Goal: Task Accomplishment & Management: Manage account settings

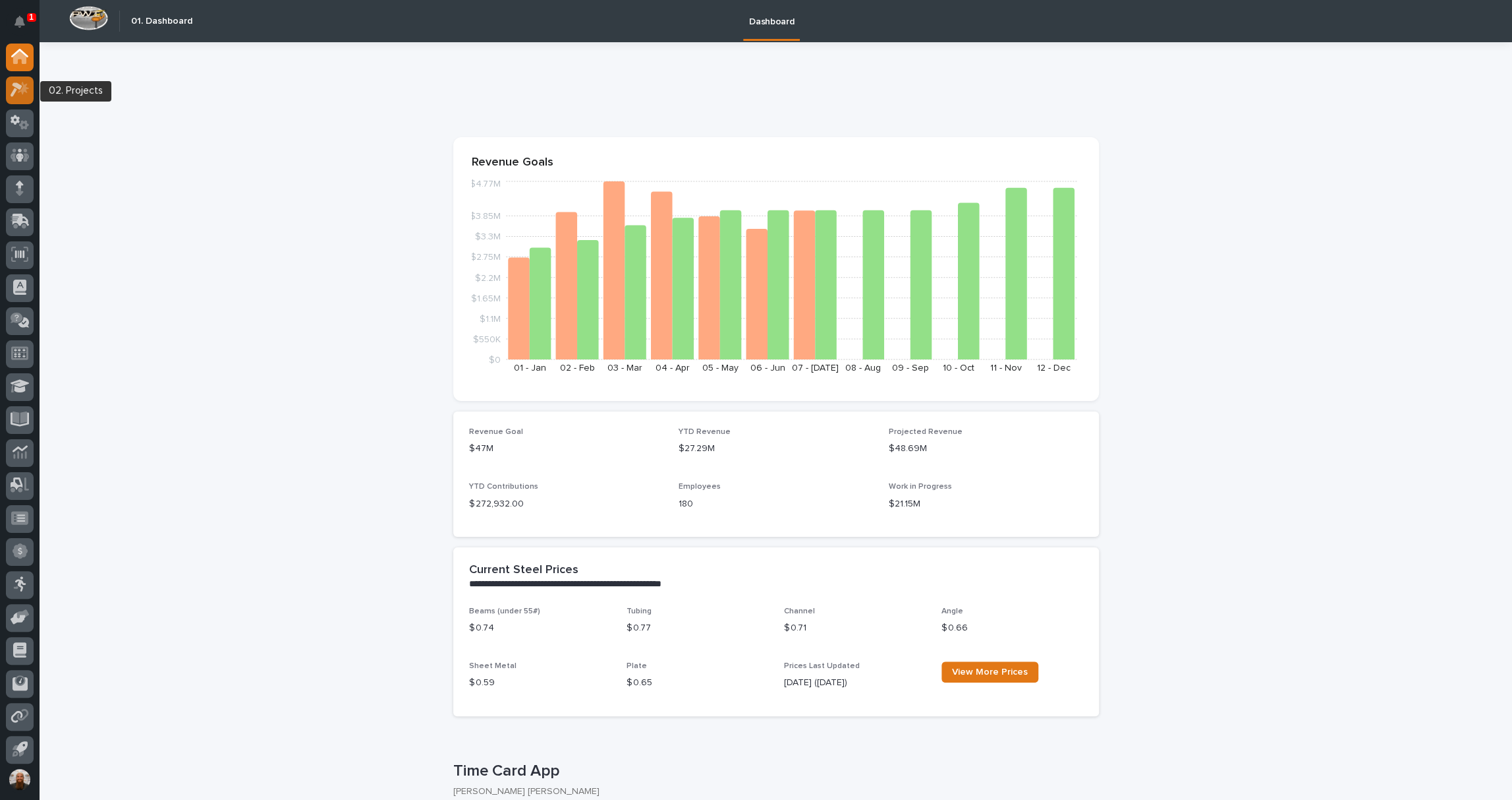
click at [20, 96] on icon at bounding box center [20, 89] width 19 height 15
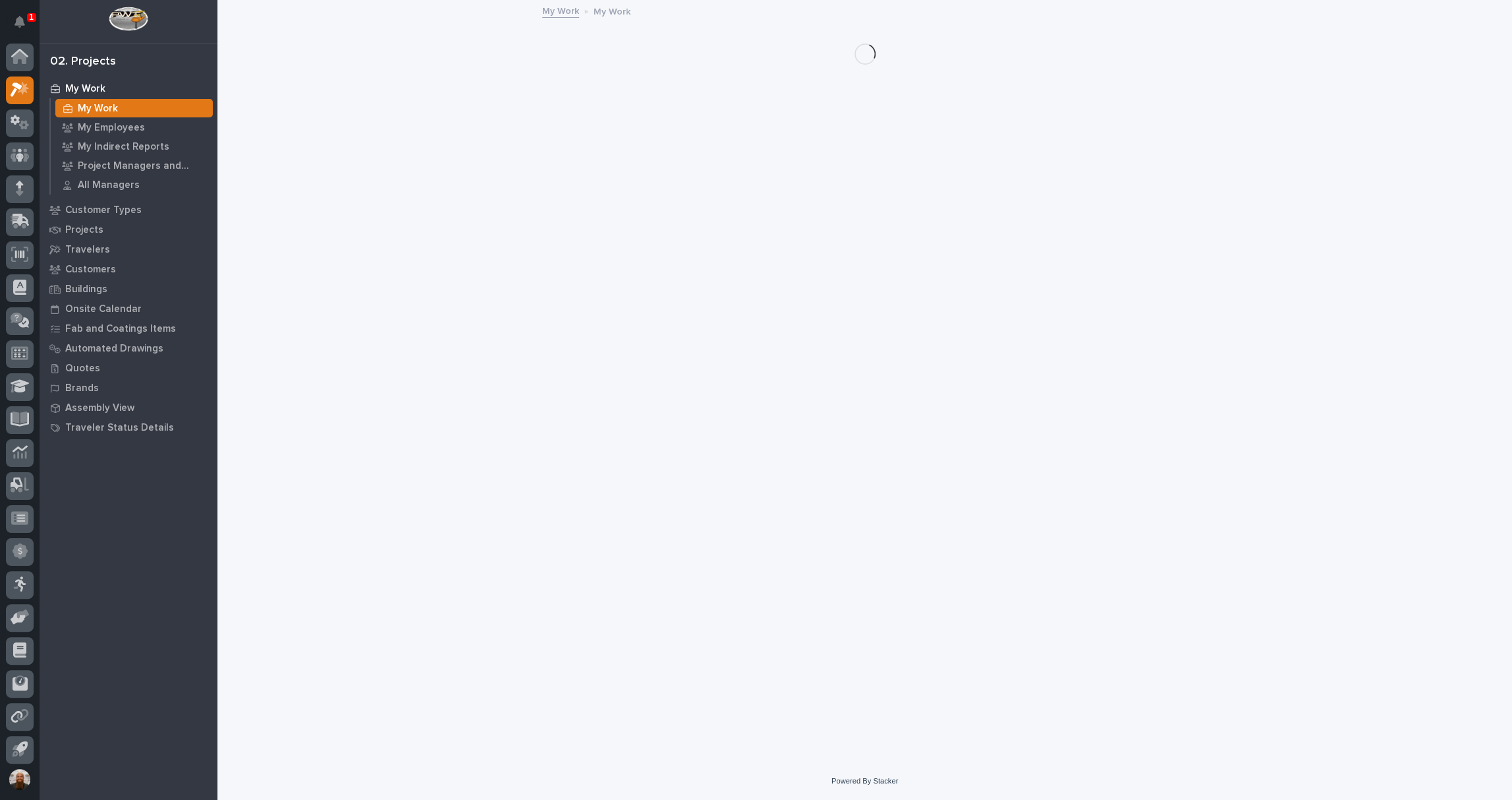
scroll to position [3, 0]
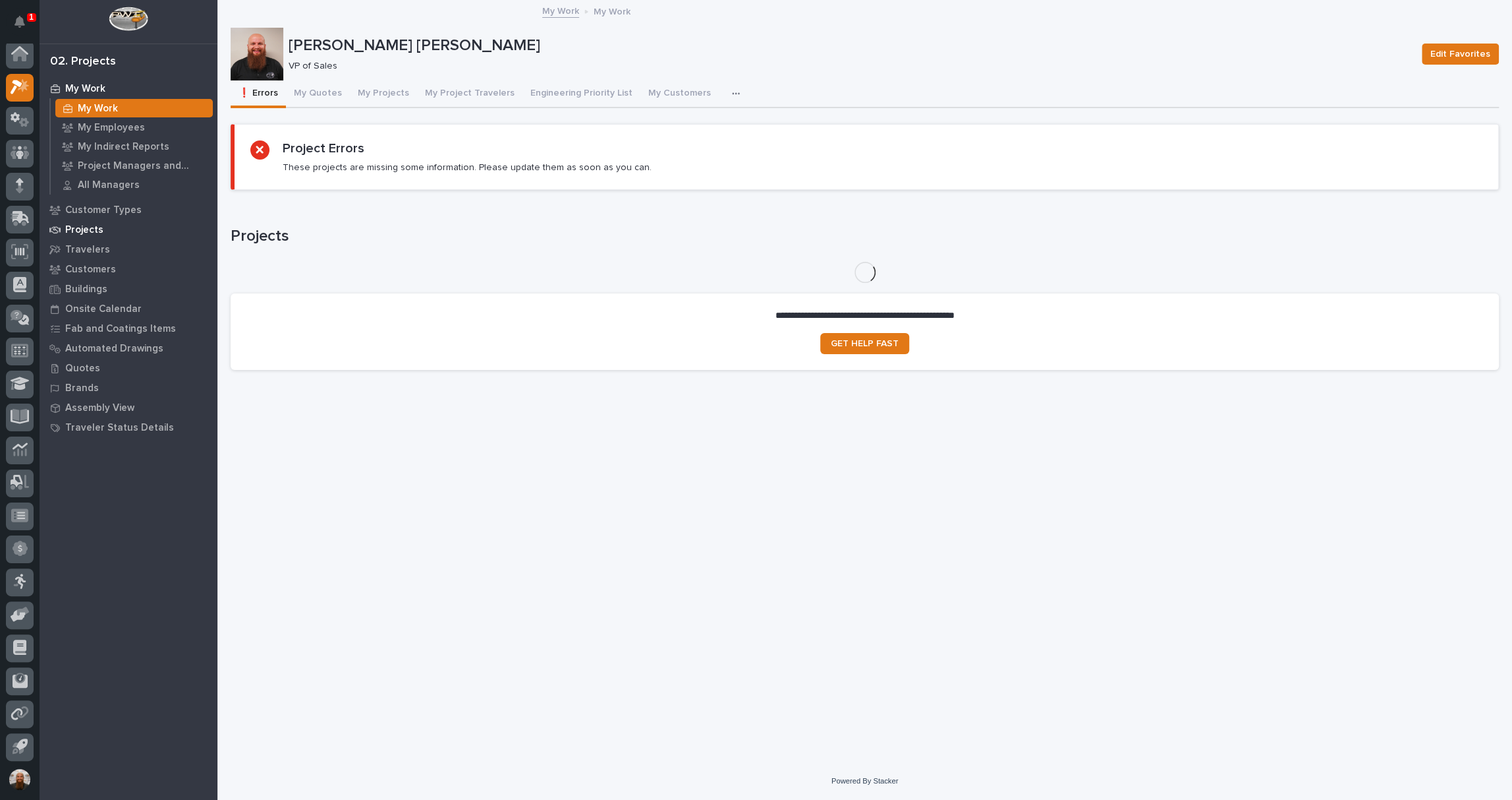
click at [103, 230] on div "Projects" at bounding box center [128, 229] width 171 height 19
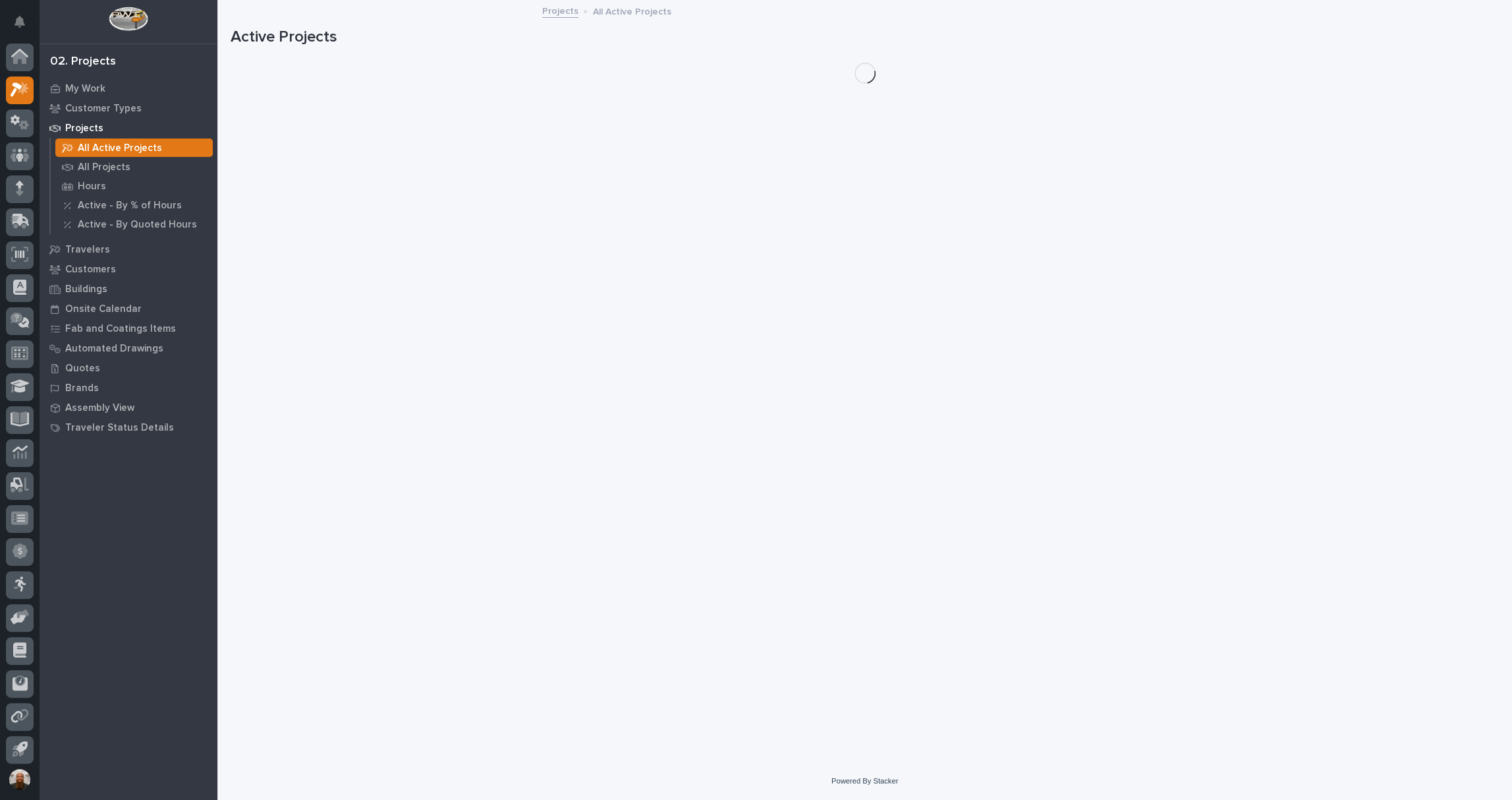
scroll to position [3, 0]
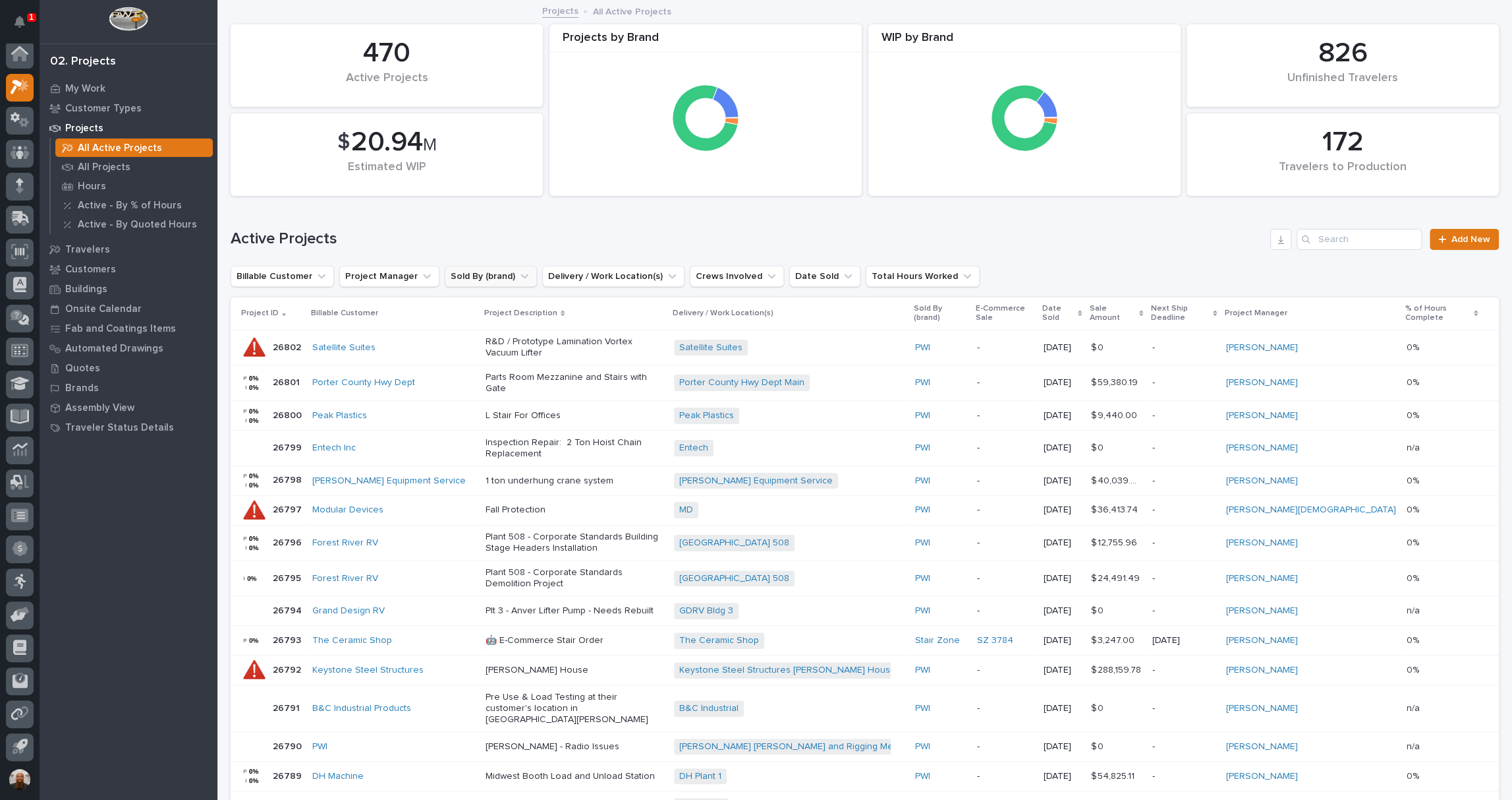
click at [452, 278] on button "Sold By (brand)" at bounding box center [491, 276] width 92 height 21
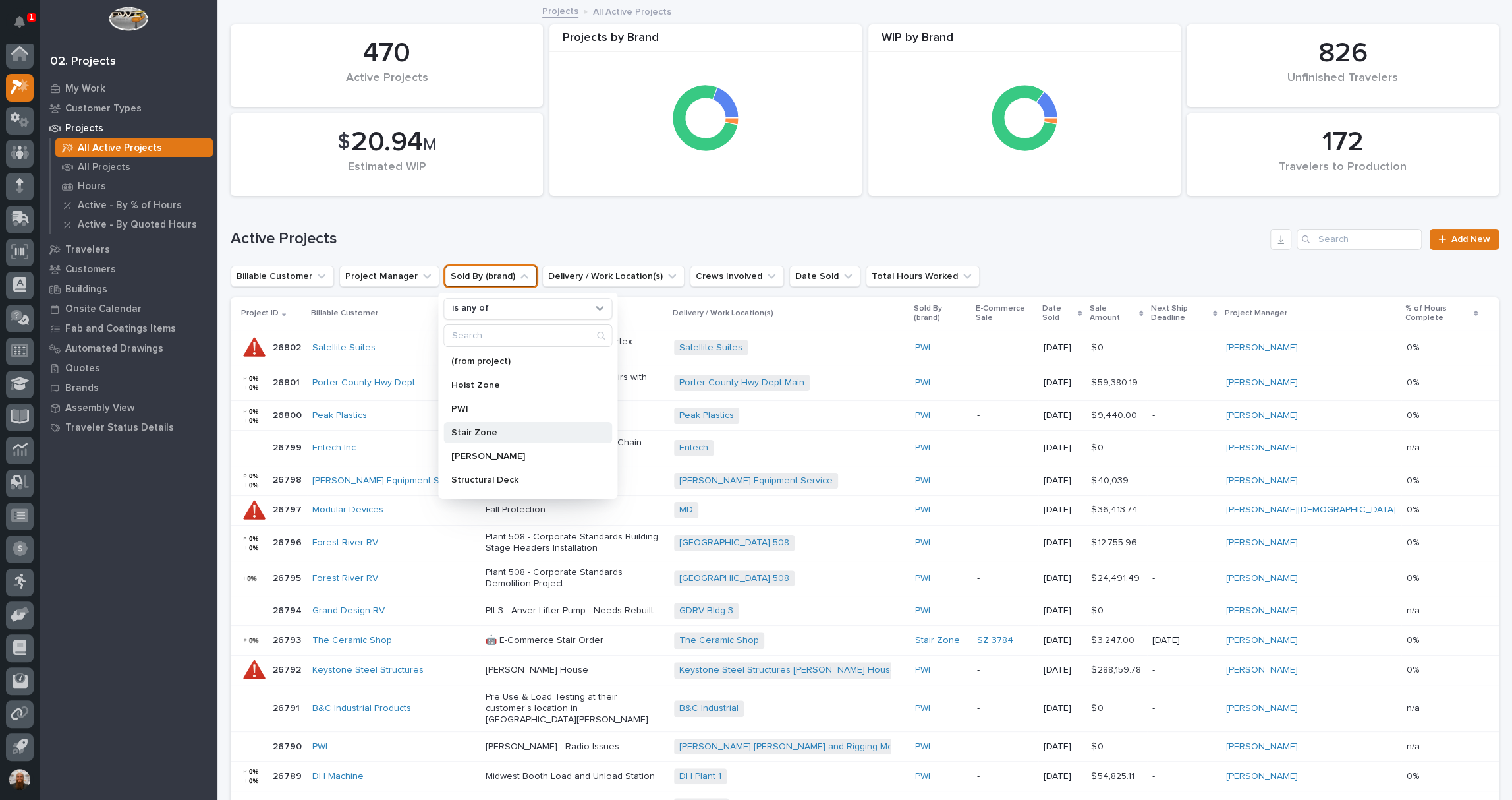
click at [463, 432] on p "Stair Zone" at bounding box center [521, 432] width 139 height 9
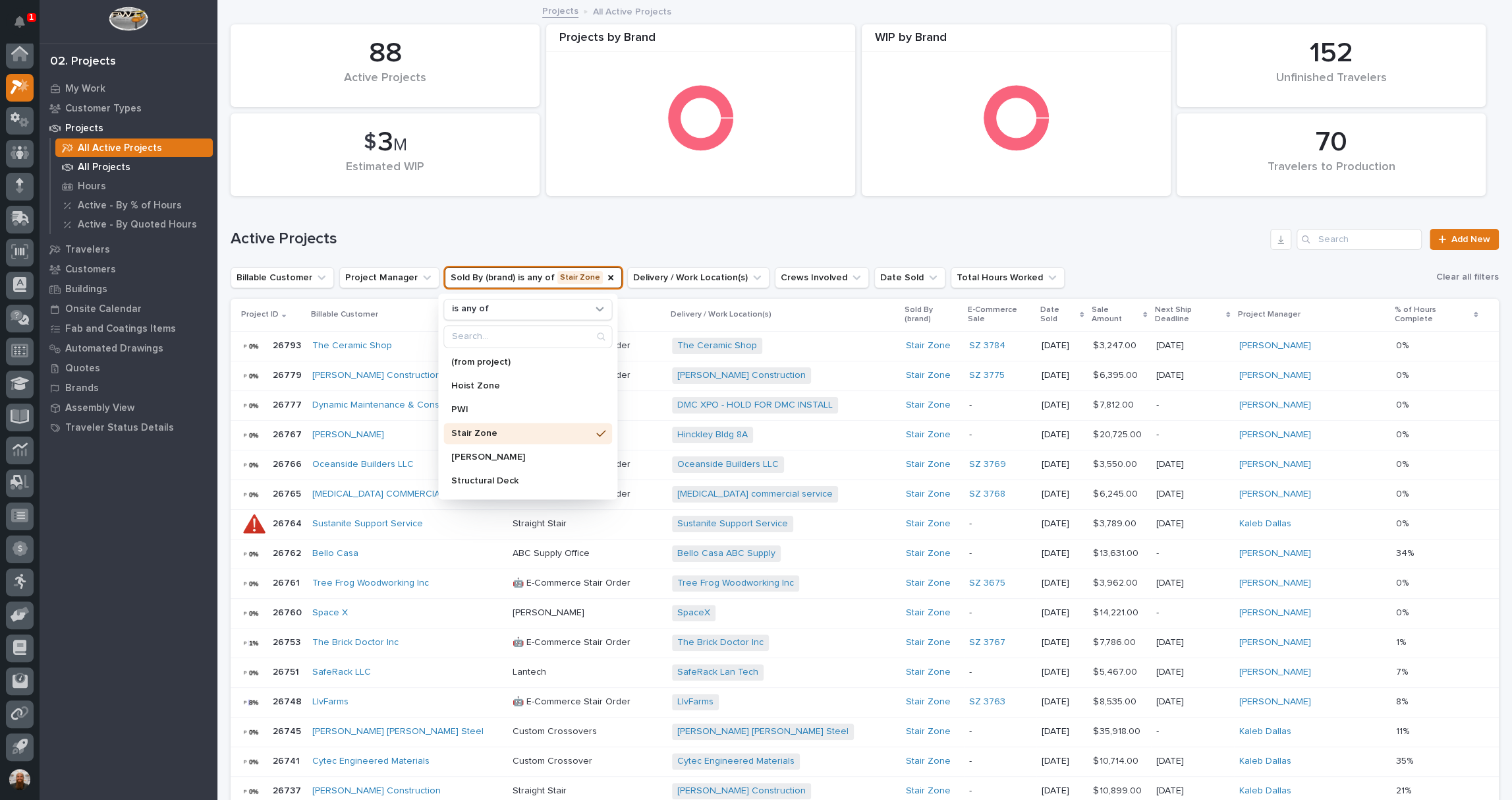
click at [119, 168] on p "All Projects" at bounding box center [104, 168] width 53 height 12
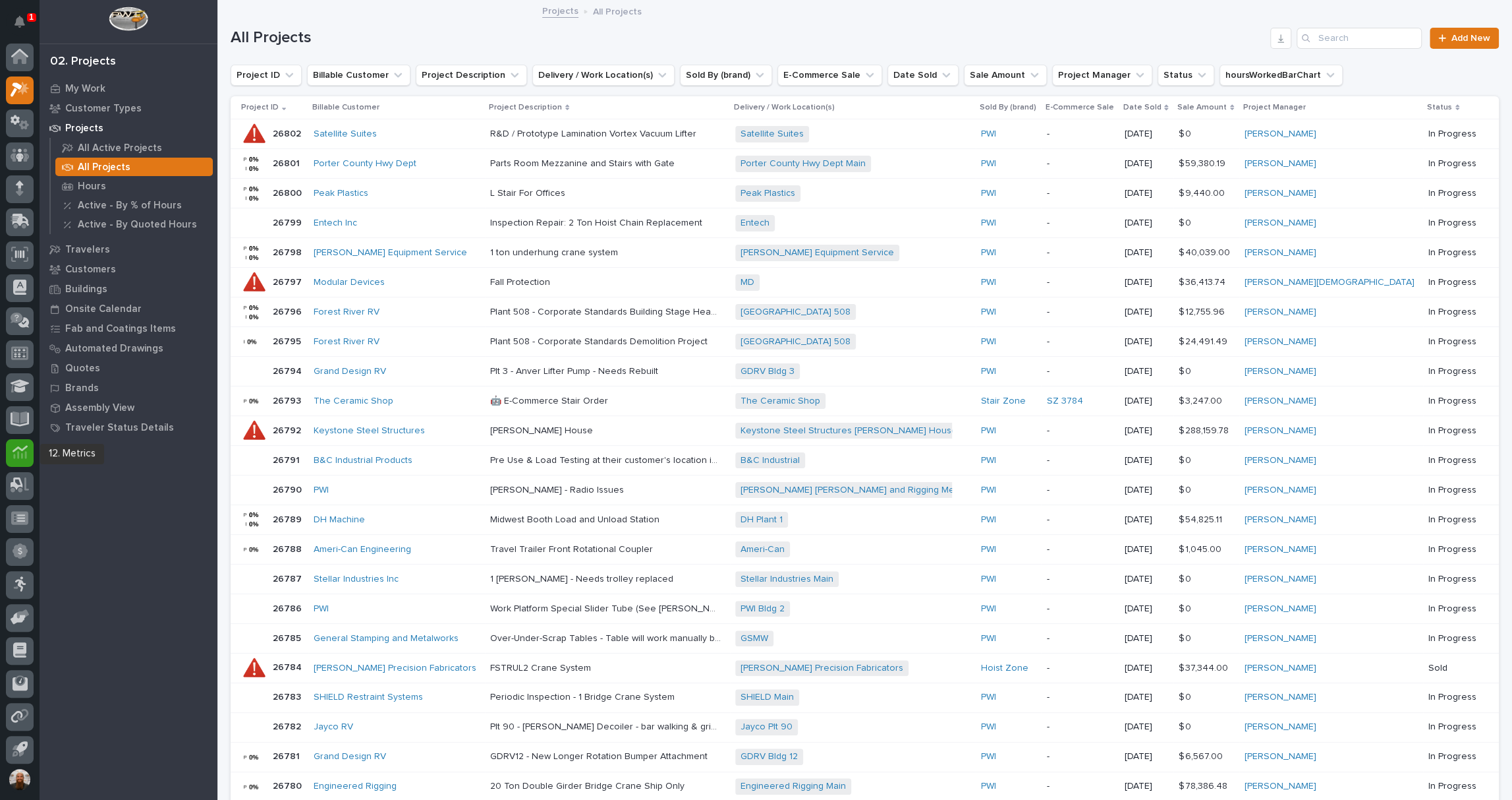
click at [31, 443] on link at bounding box center [19, 453] width 28 height 28
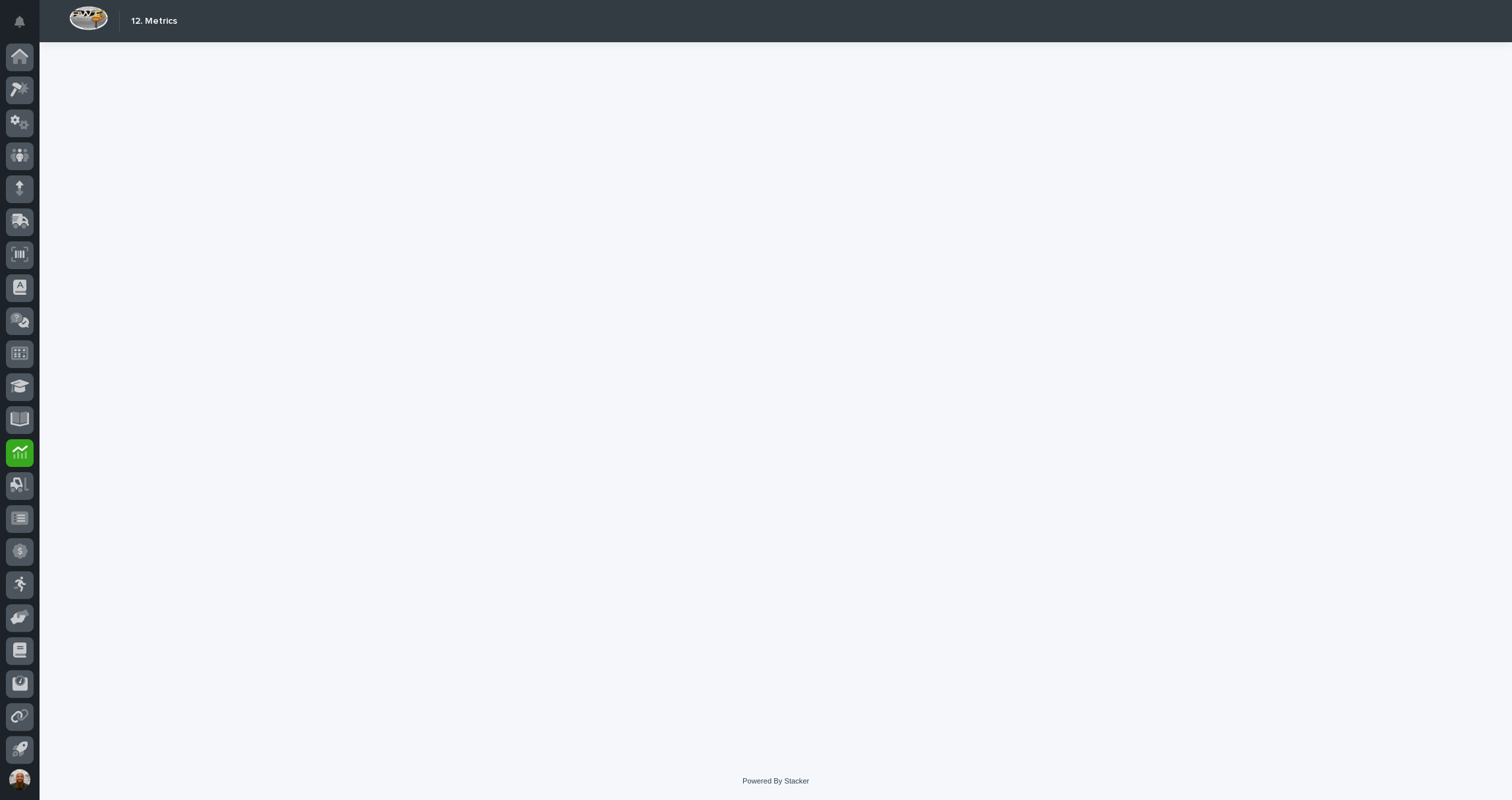
scroll to position [3, 0]
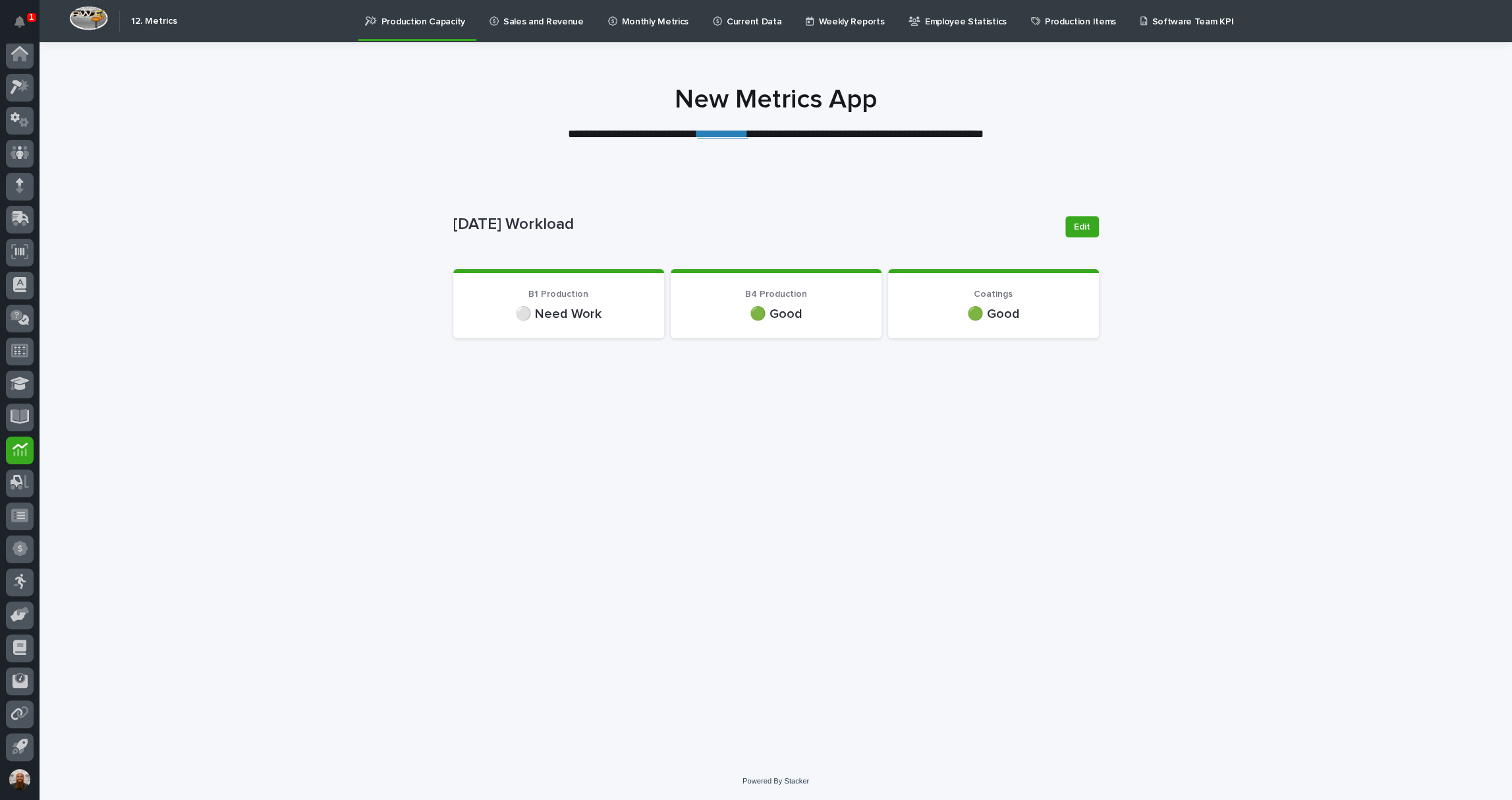
click at [537, 29] on link "Sales and Revenue" at bounding box center [539, 20] width 101 height 41
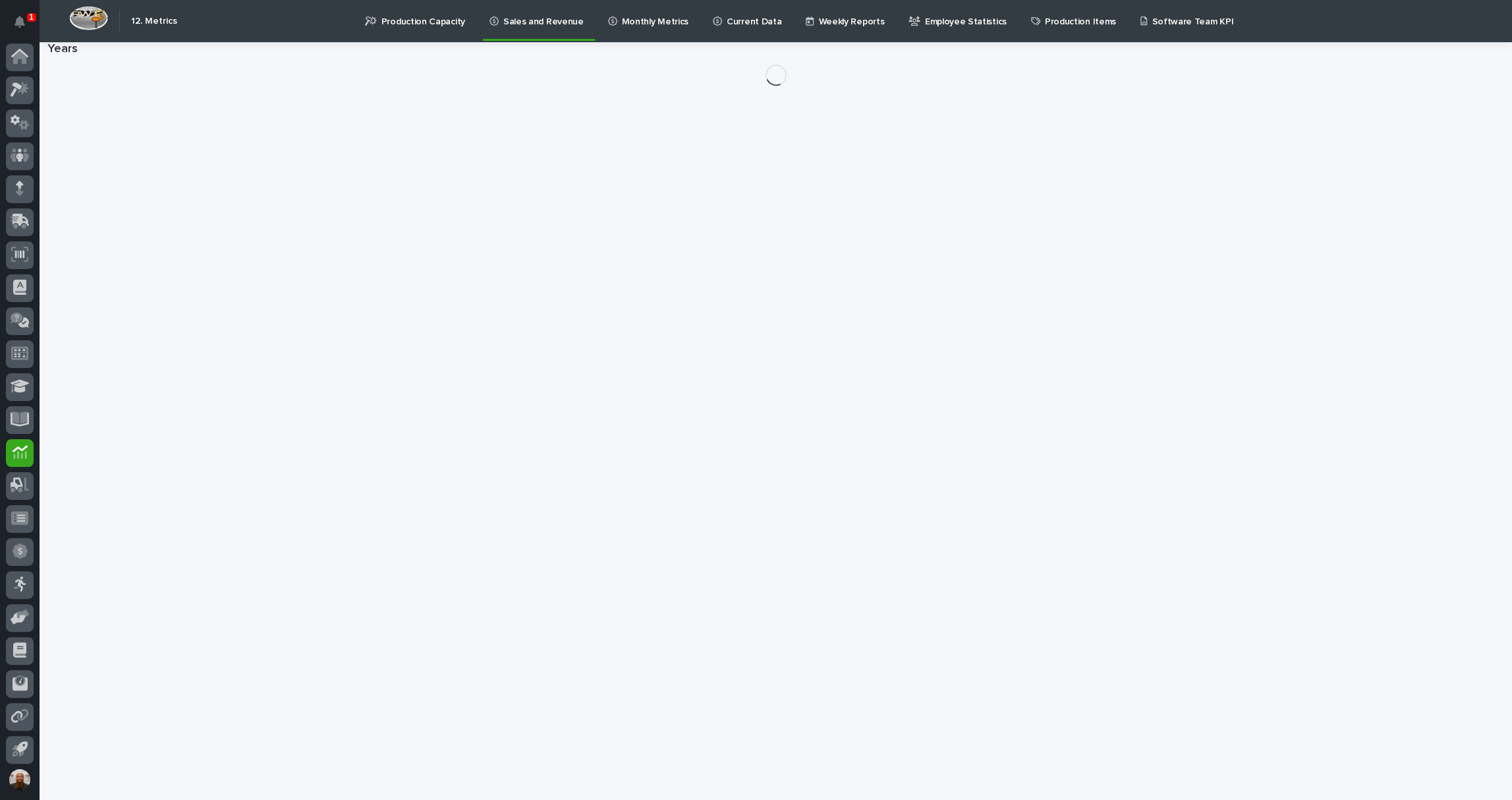
scroll to position [3, 0]
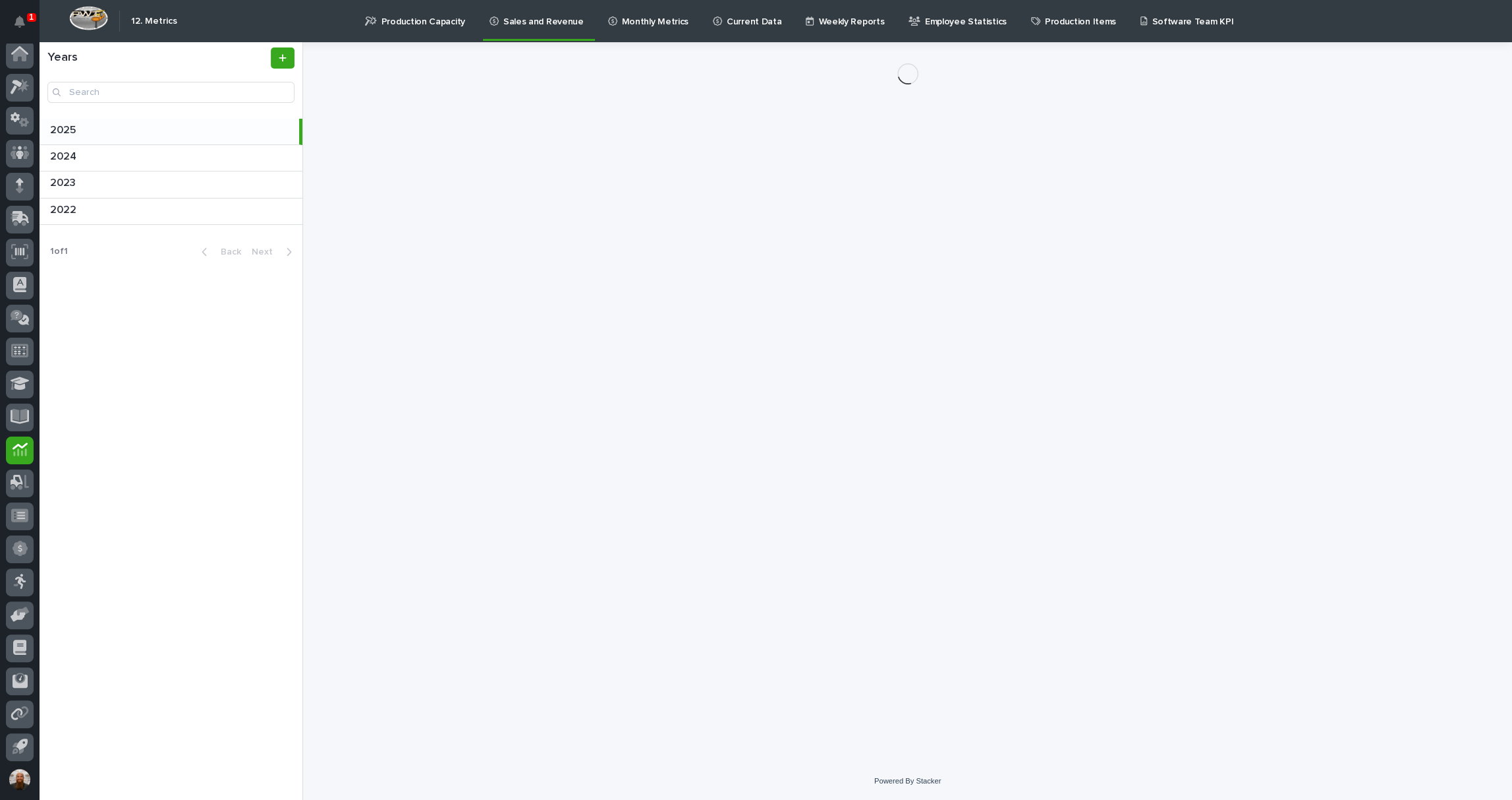
click at [429, 28] on link "Production Capacity" at bounding box center [417, 20] width 107 height 41
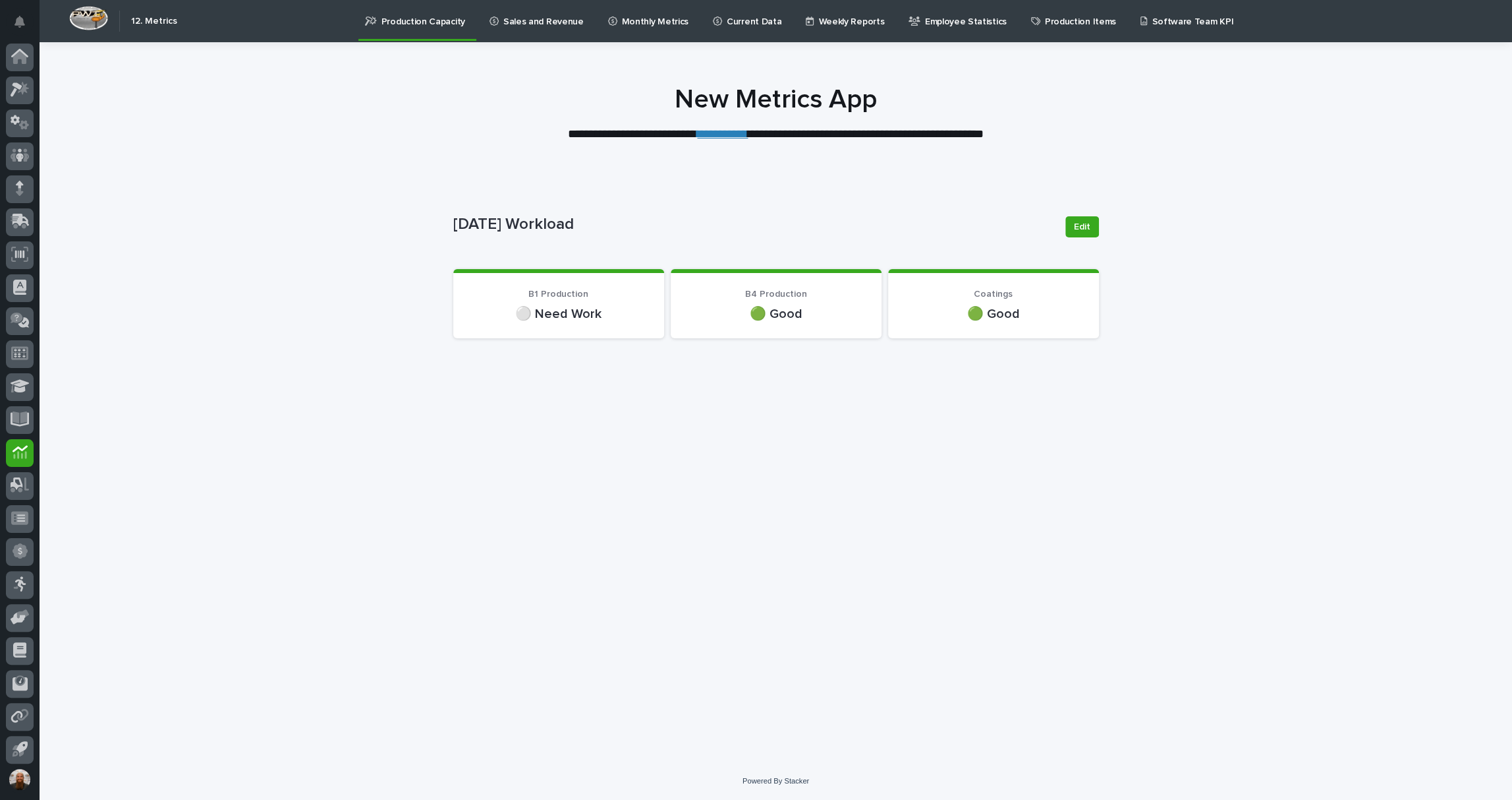
scroll to position [3, 0]
click at [726, 132] on link "**********" at bounding box center [722, 134] width 51 height 12
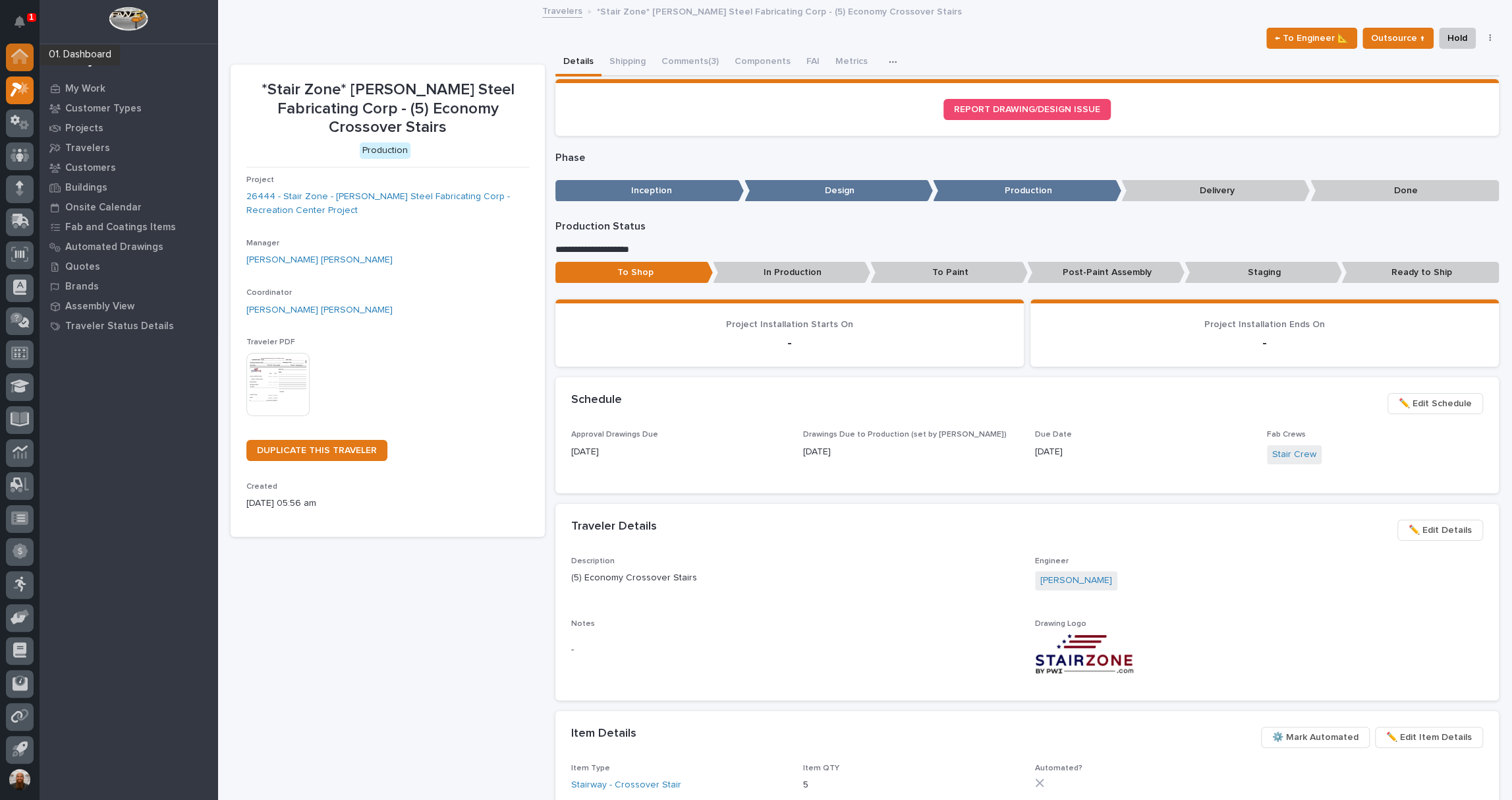
click at [15, 60] on icon at bounding box center [20, 58] width 13 height 13
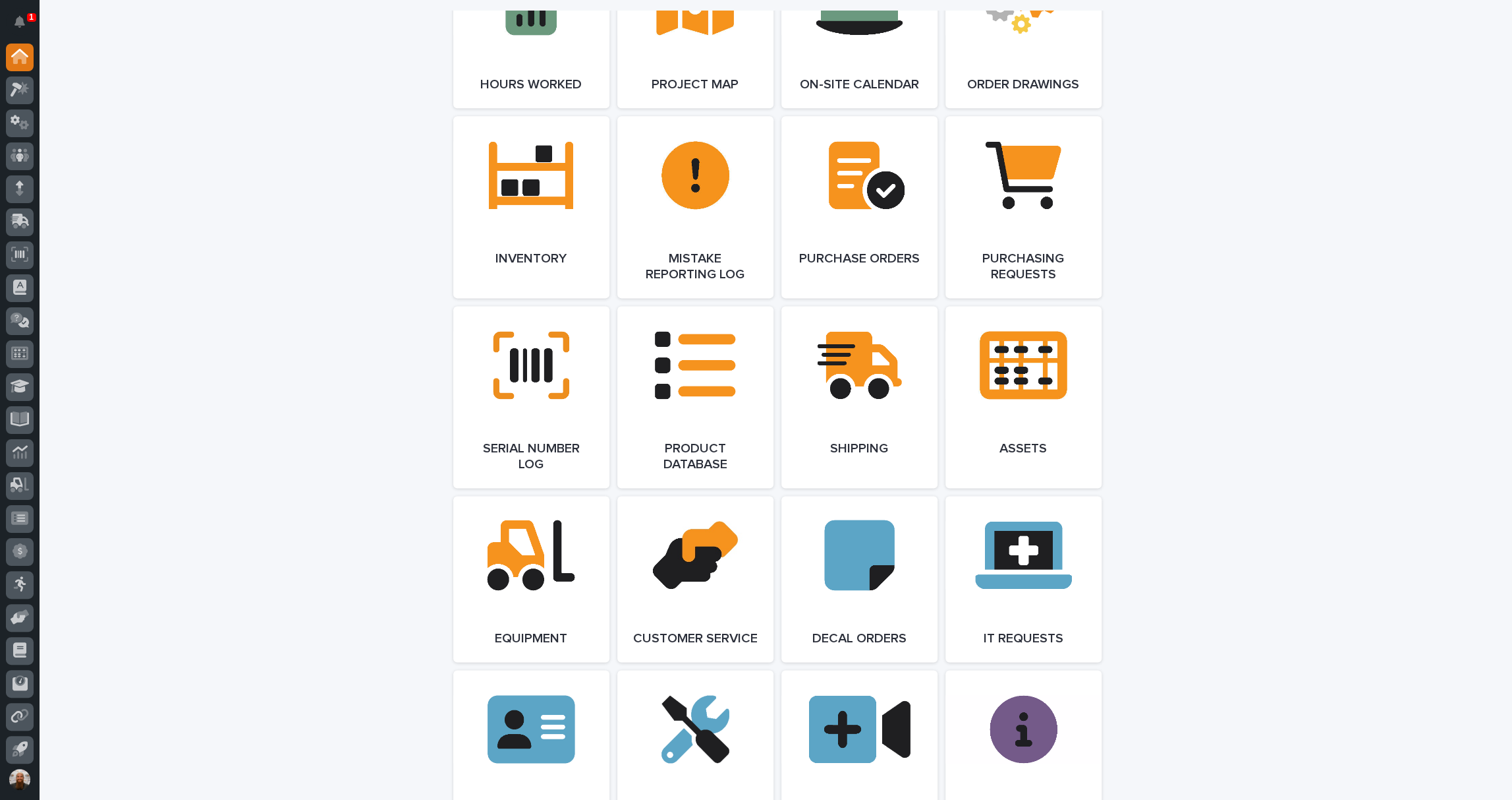
scroll to position [1025, 0]
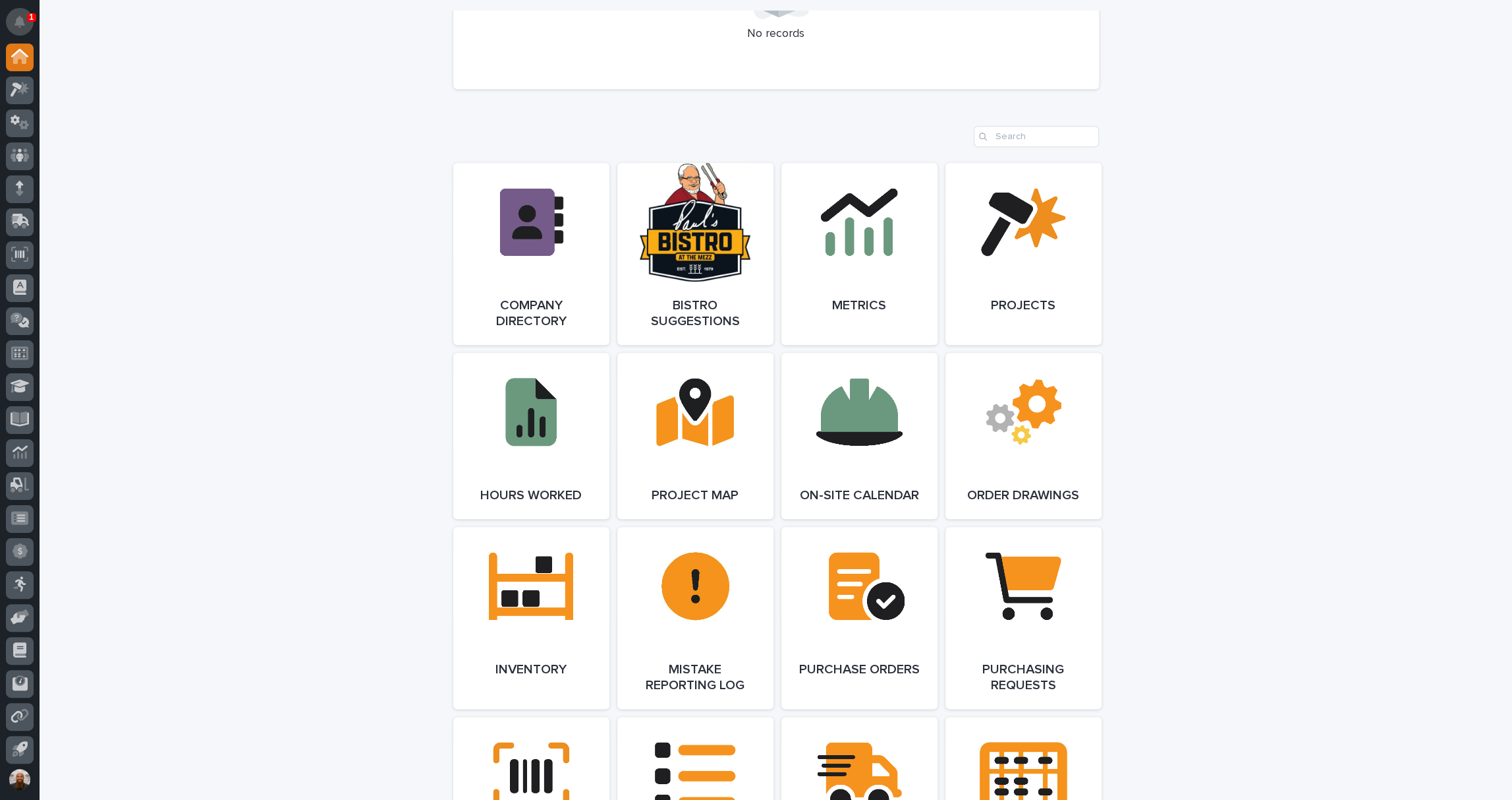
click at [25, 20] on button "Notifications" at bounding box center [19, 22] width 28 height 28
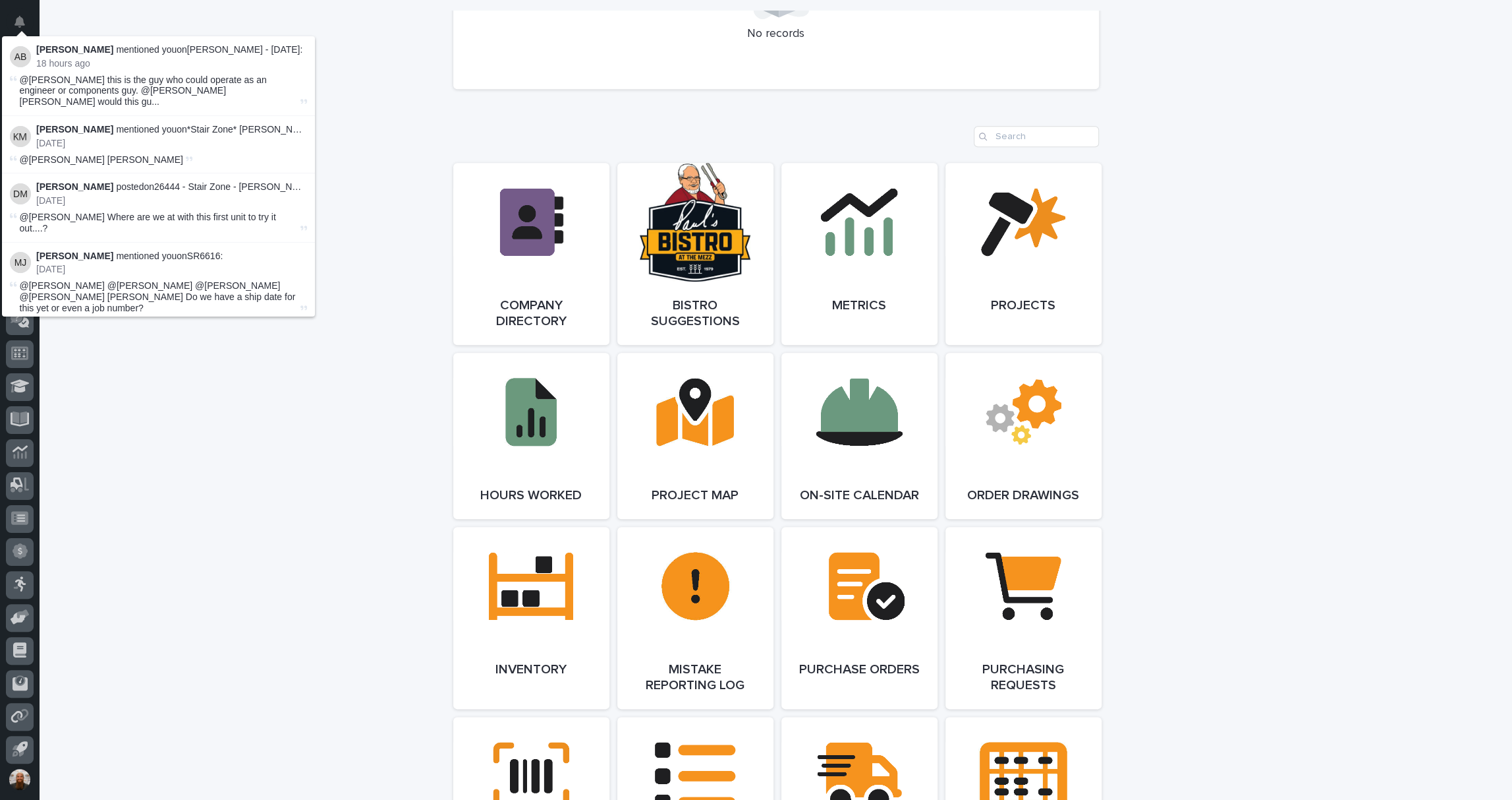
click at [355, 145] on div "**********" at bounding box center [776, 517] width 1473 height 2999
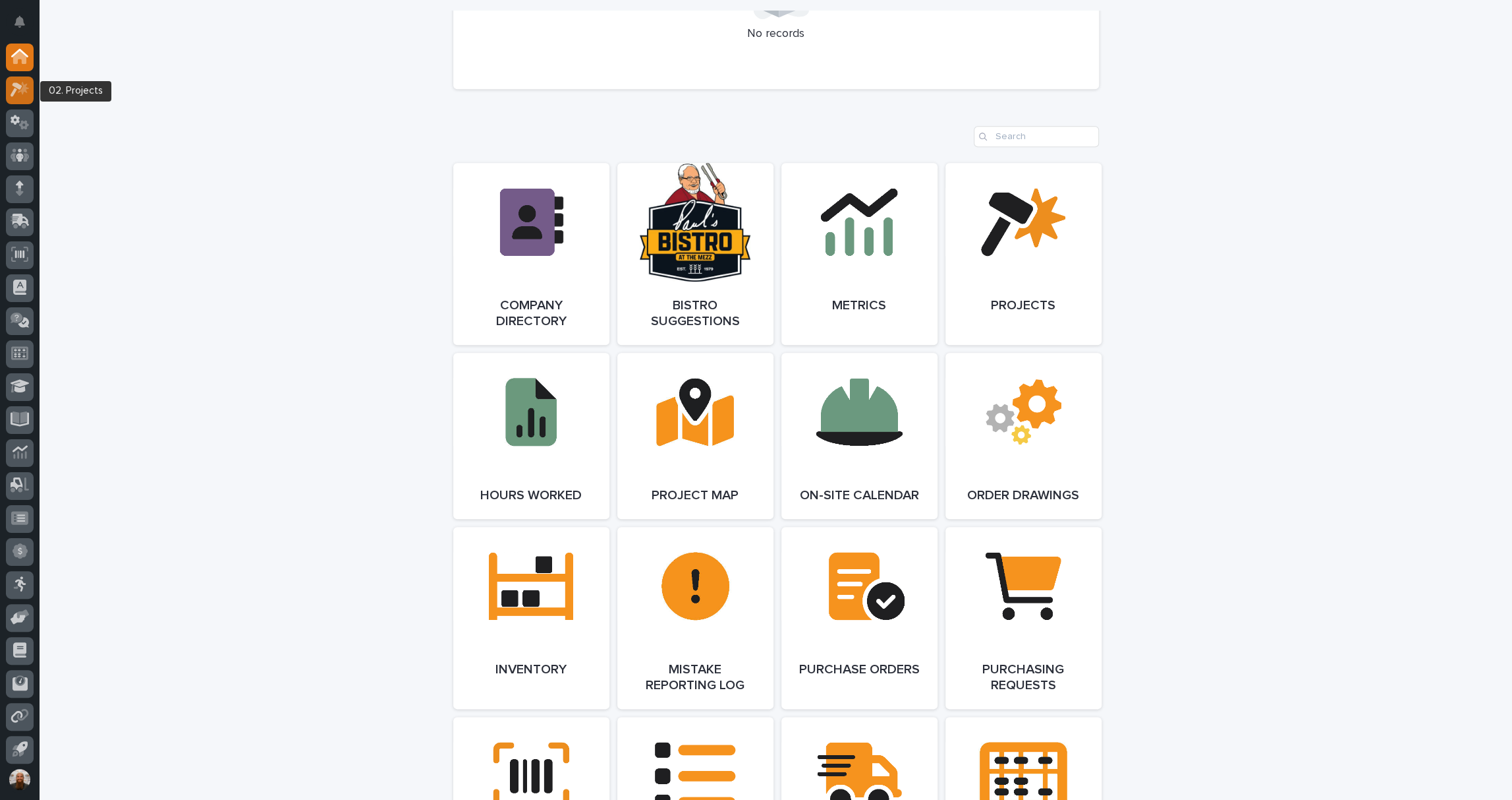
click at [31, 82] on div at bounding box center [19, 90] width 28 height 28
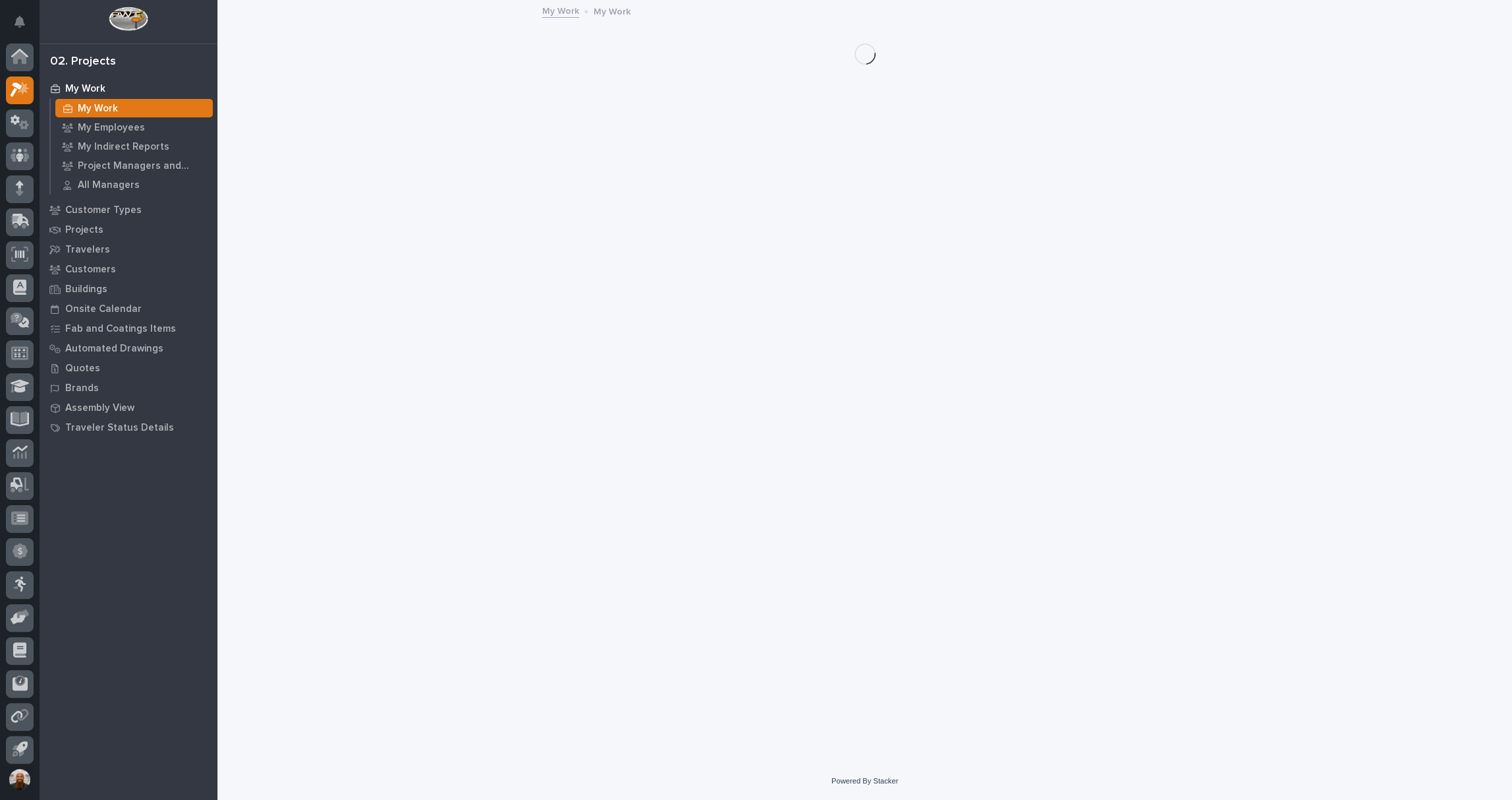
scroll to position [3, 0]
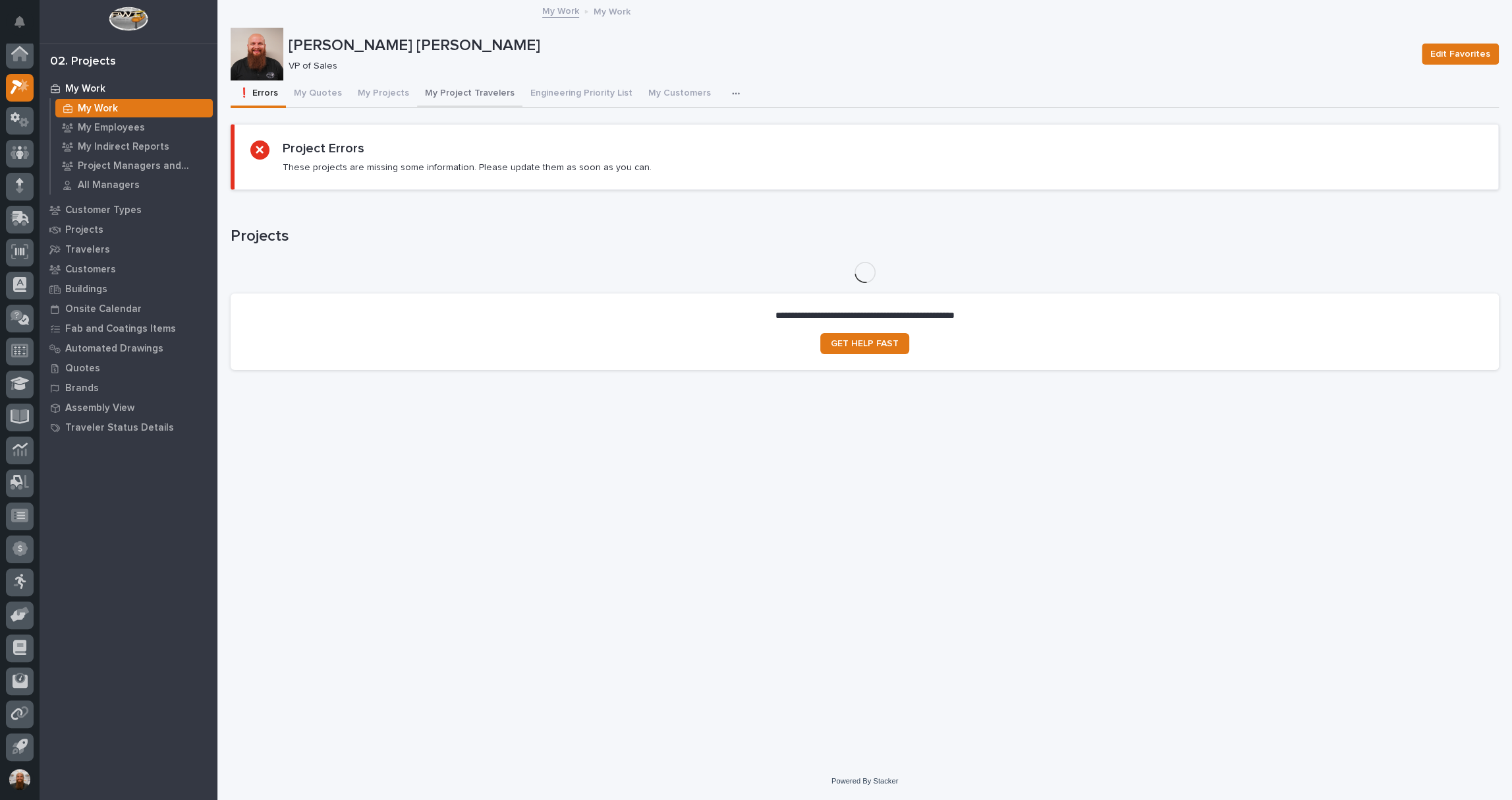
click at [484, 96] on button "My Project Travelers" at bounding box center [469, 94] width 105 height 28
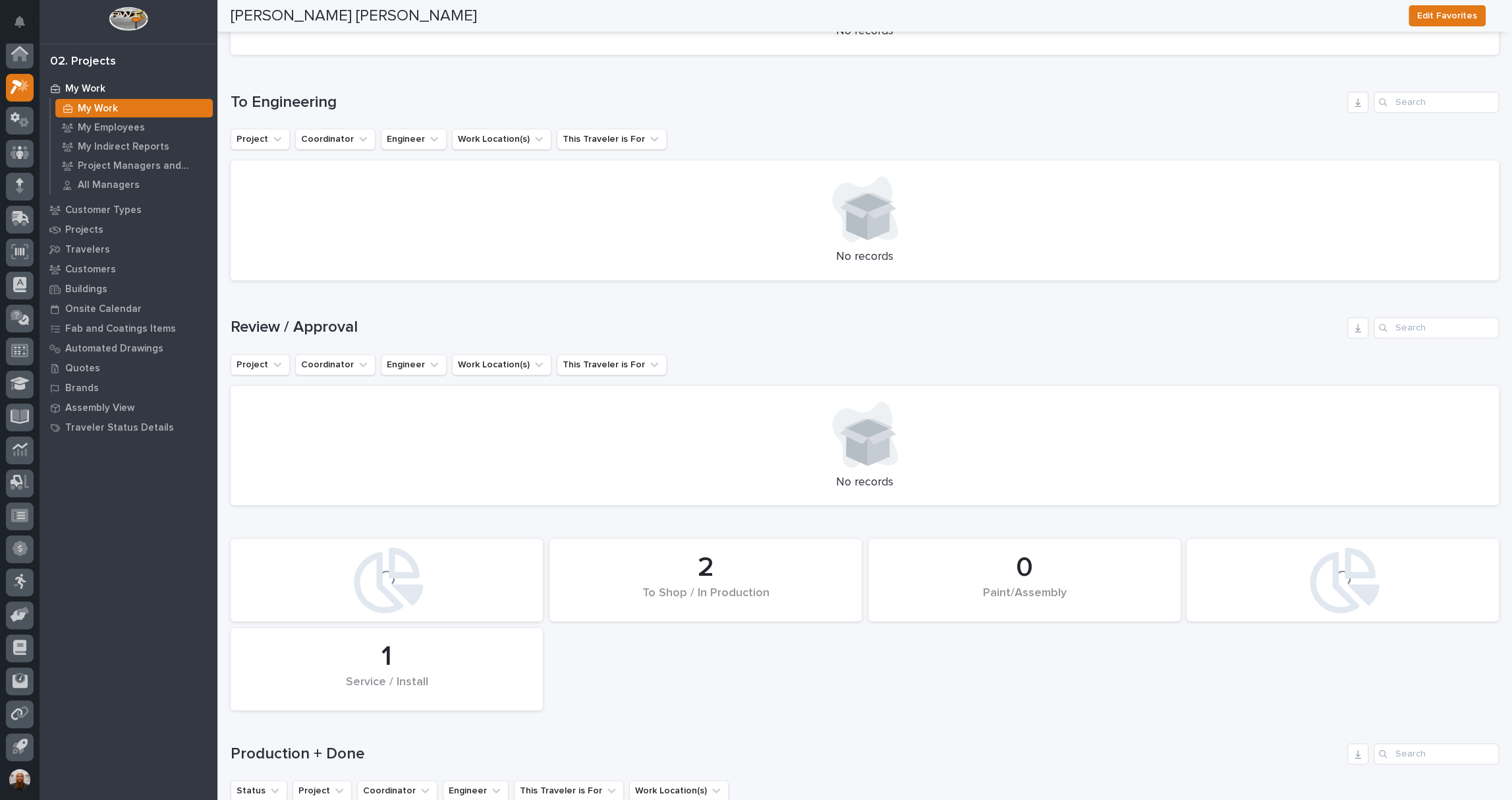
scroll to position [1198, 0]
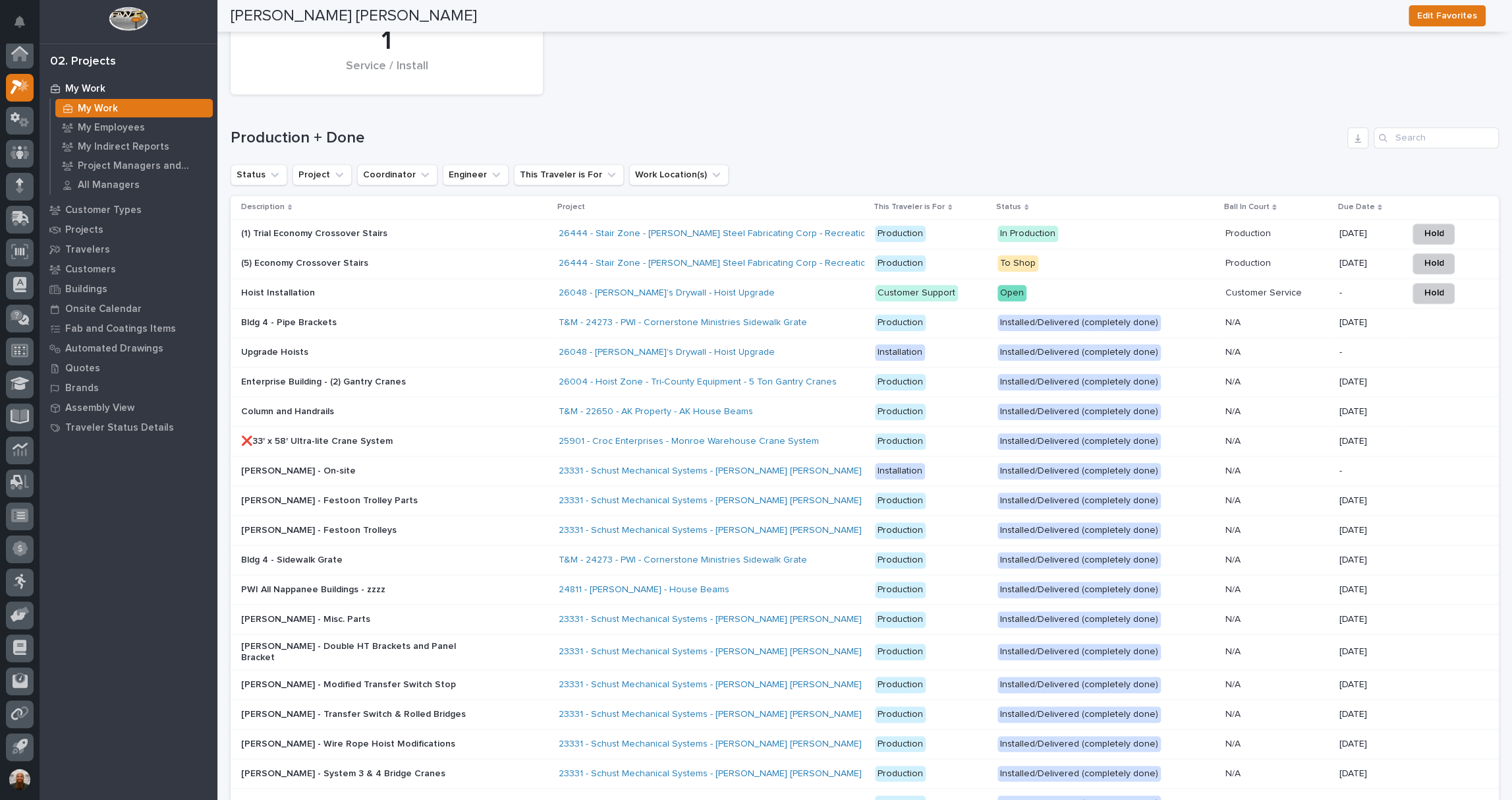
click at [431, 259] on p "(5) Economy Crossover Stairs" at bounding box center [356, 263] width 230 height 11
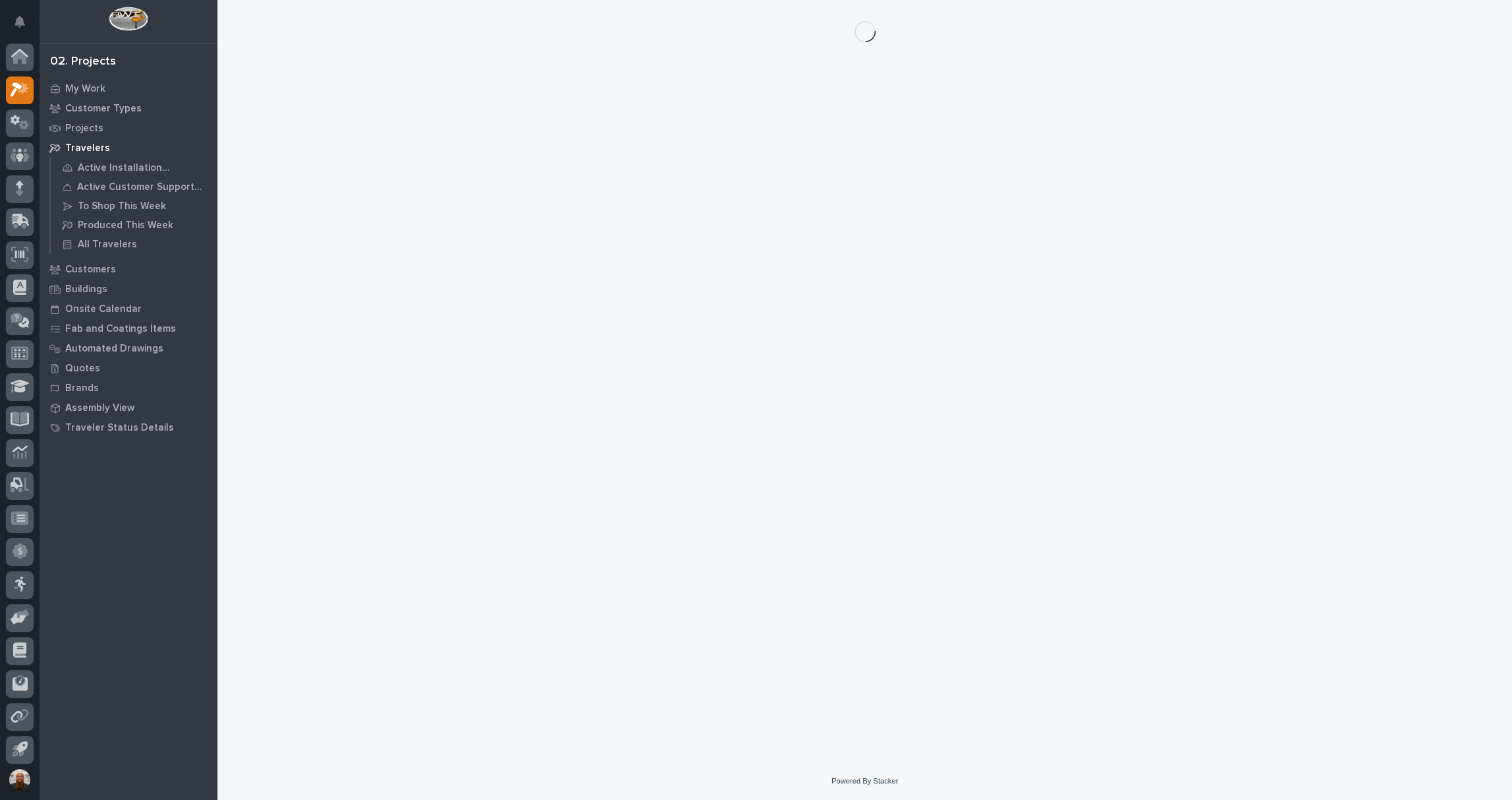
scroll to position [3, 0]
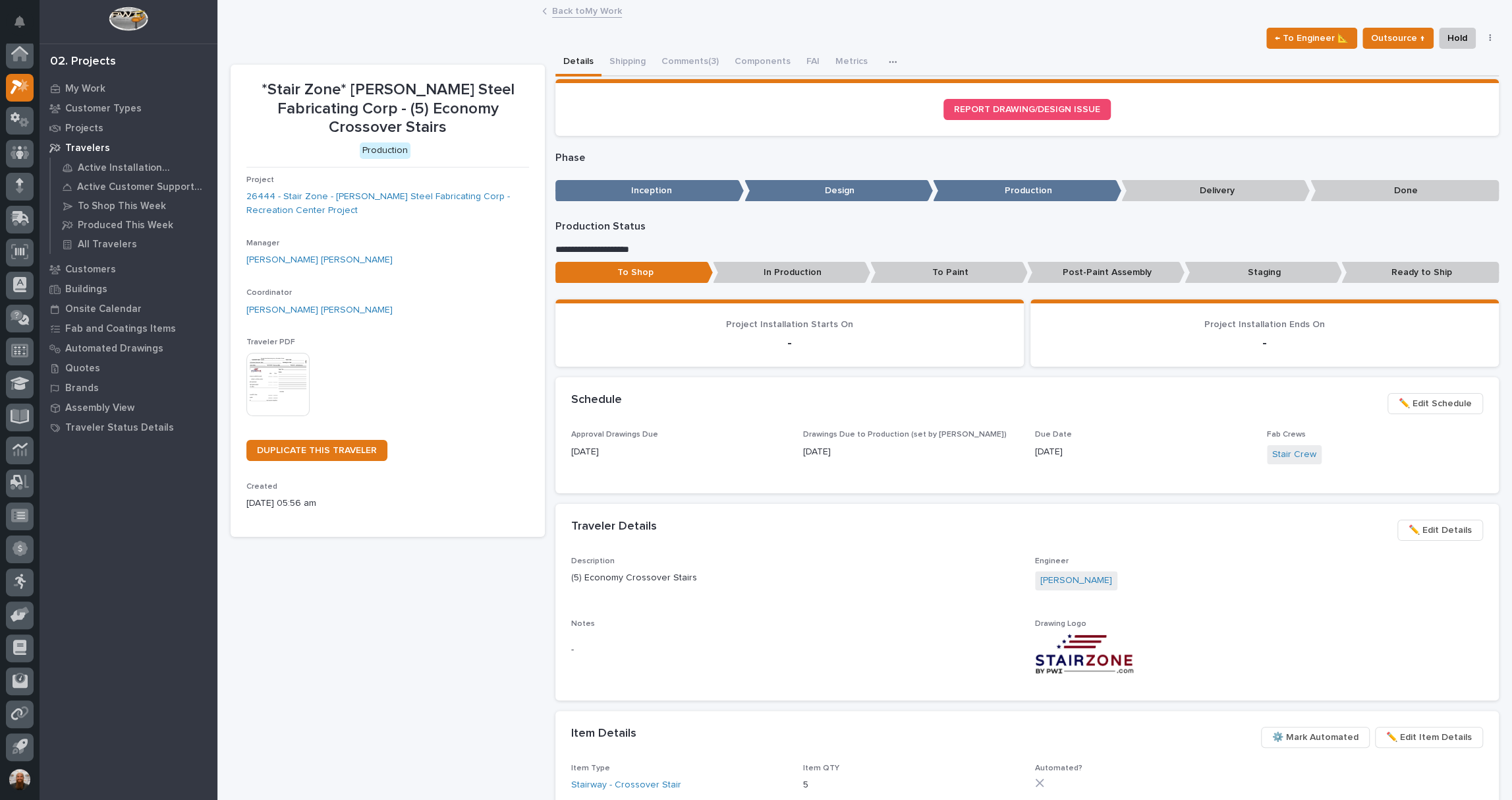
click at [1414, 399] on span "✏️ Edit Schedule" at bounding box center [1435, 403] width 73 height 16
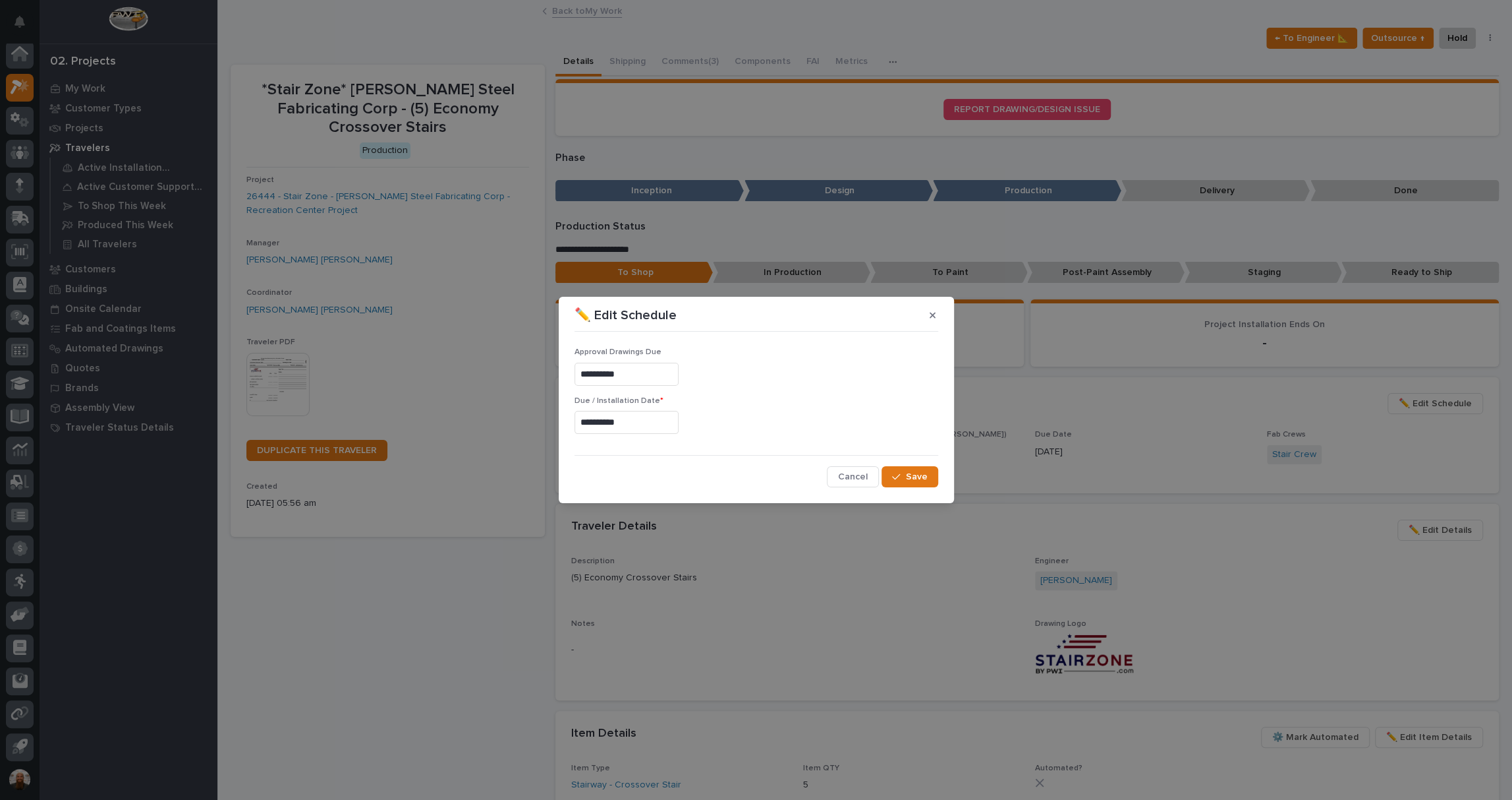
click at [628, 429] on input "**********" at bounding box center [627, 422] width 104 height 23
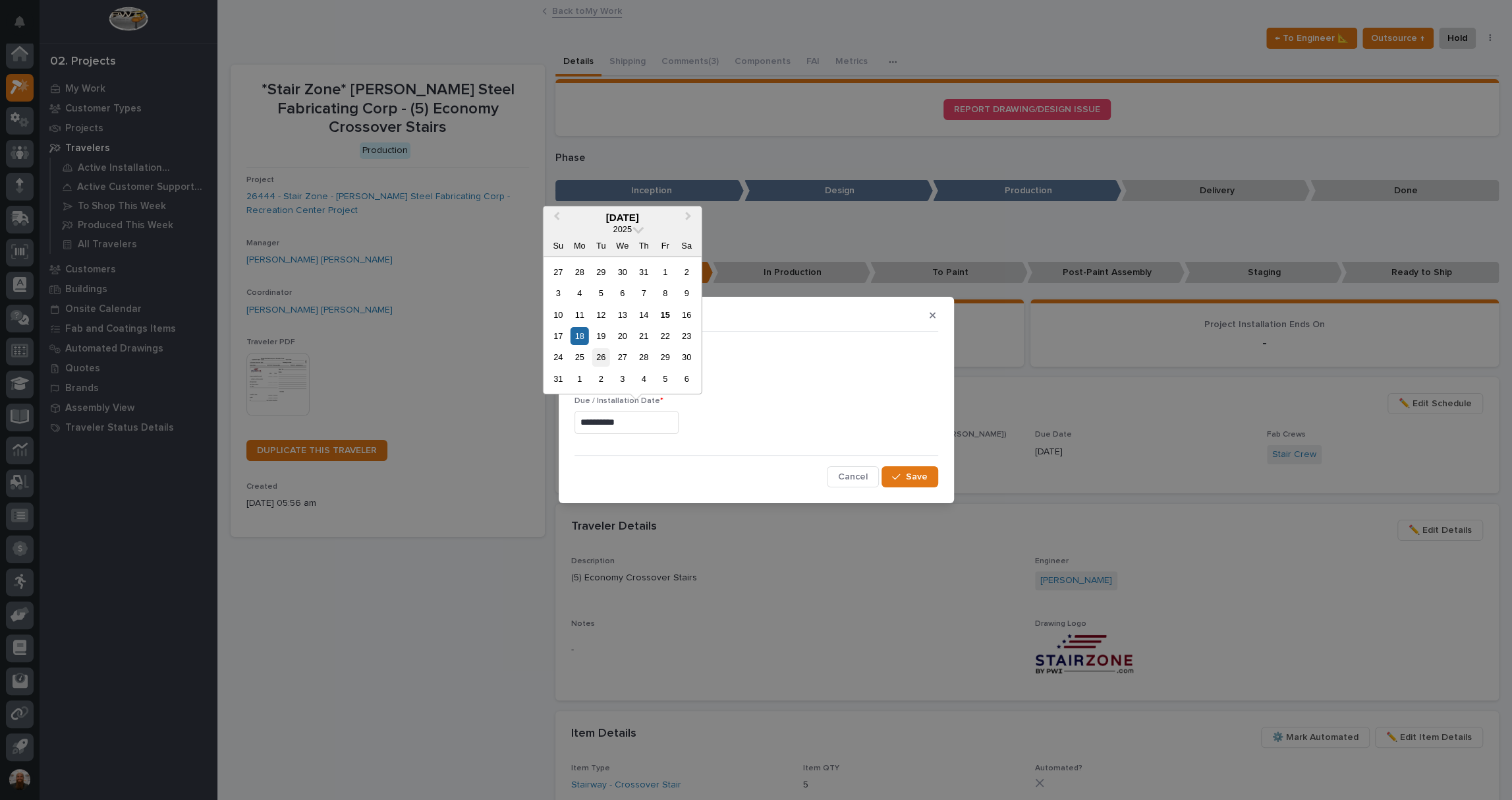
click at [595, 364] on div "26" at bounding box center [601, 357] width 18 height 18
type input "**********"
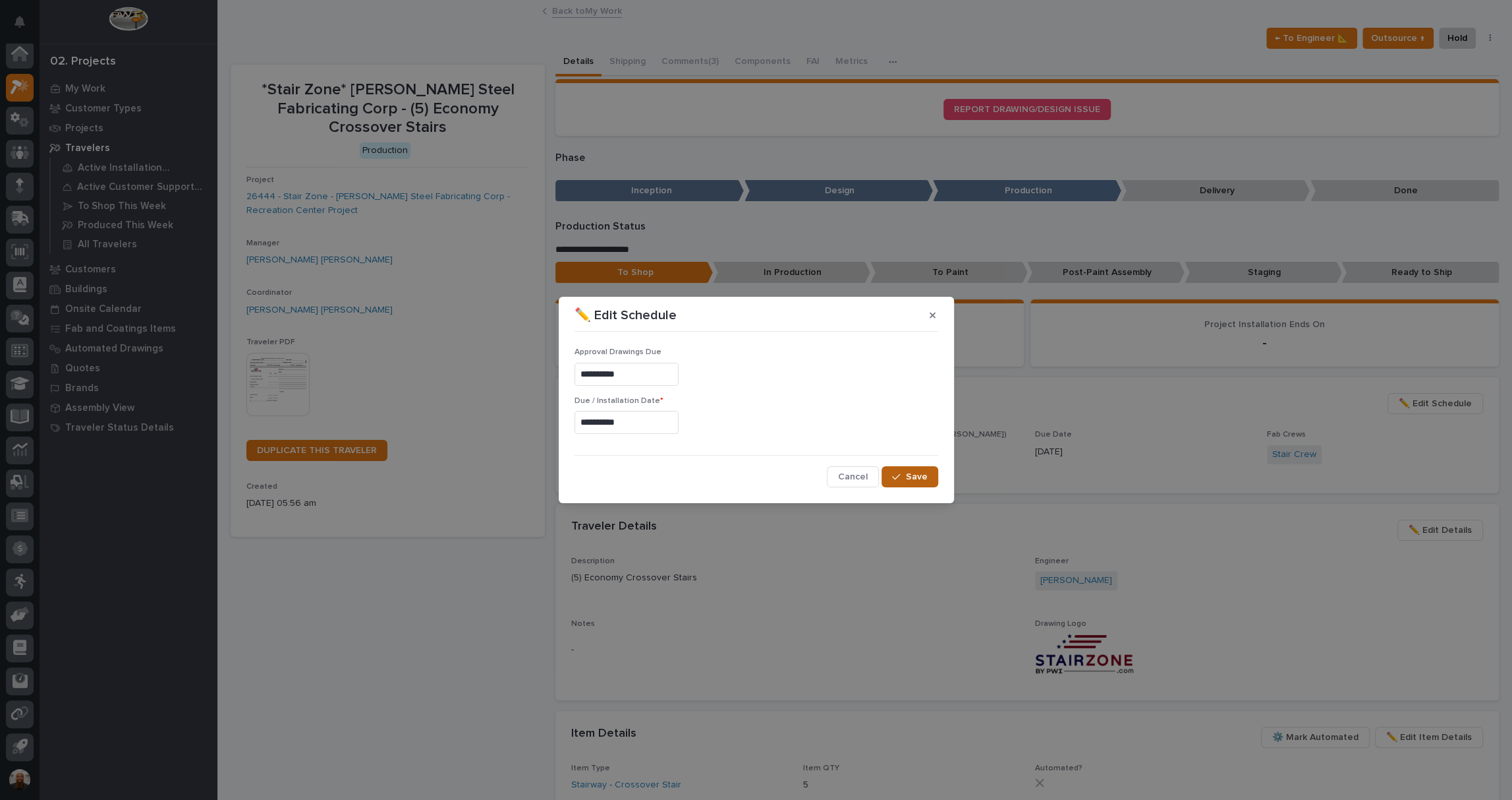
click at [922, 481] on span "Save" at bounding box center [917, 476] width 22 height 12
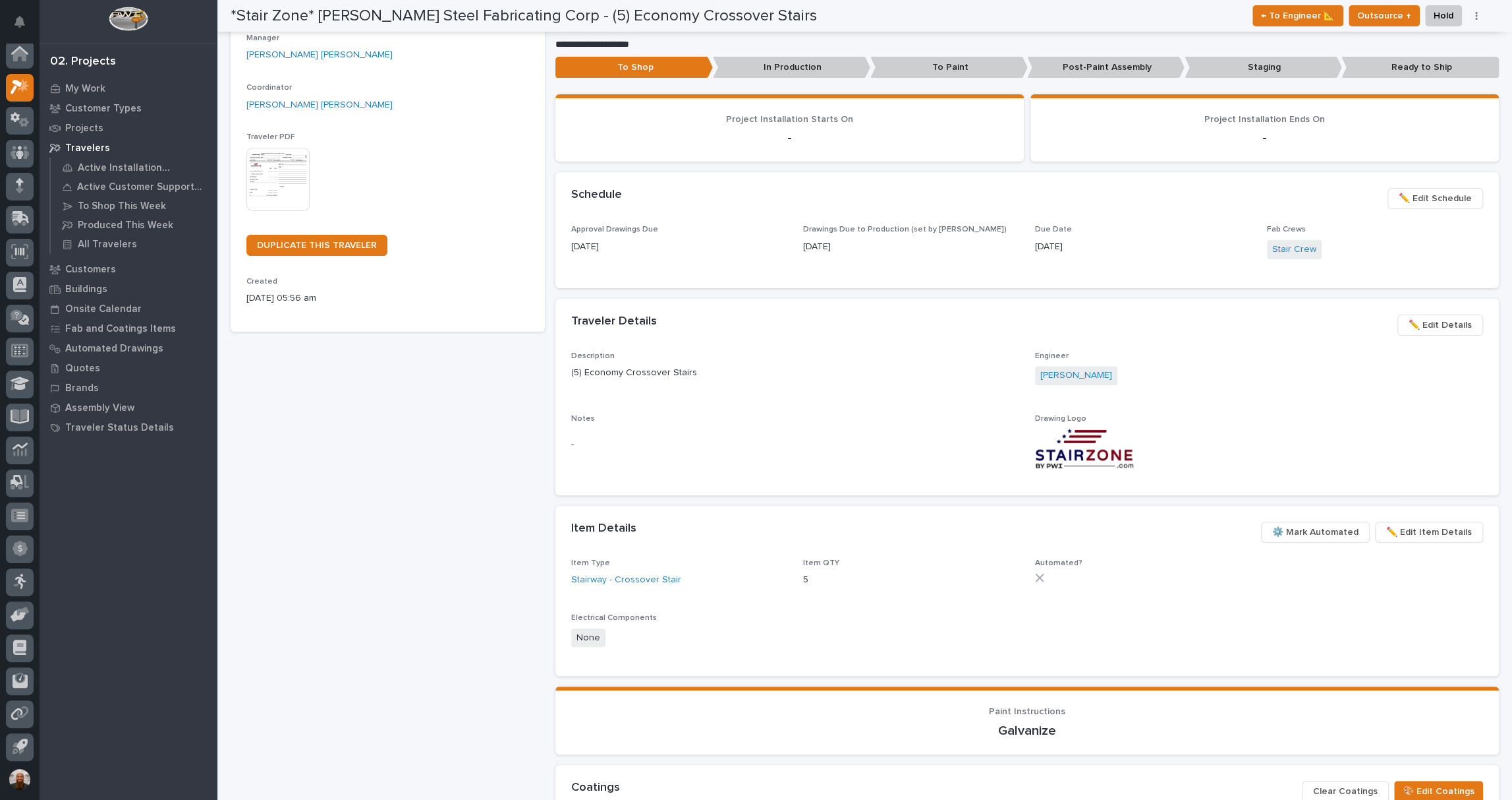
scroll to position [0, 0]
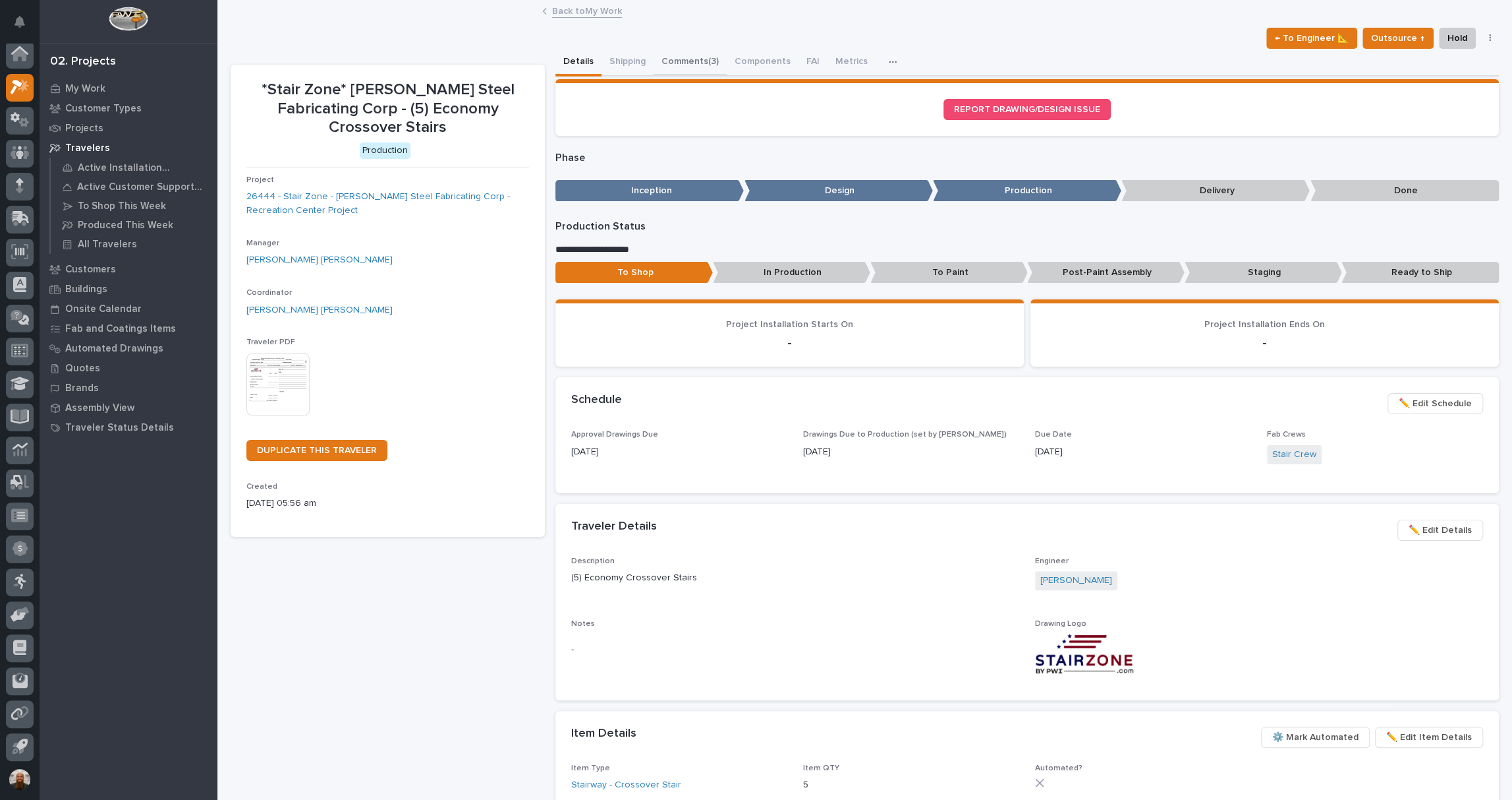
click at [688, 60] on button "Comments (3)" at bounding box center [690, 62] width 73 height 28
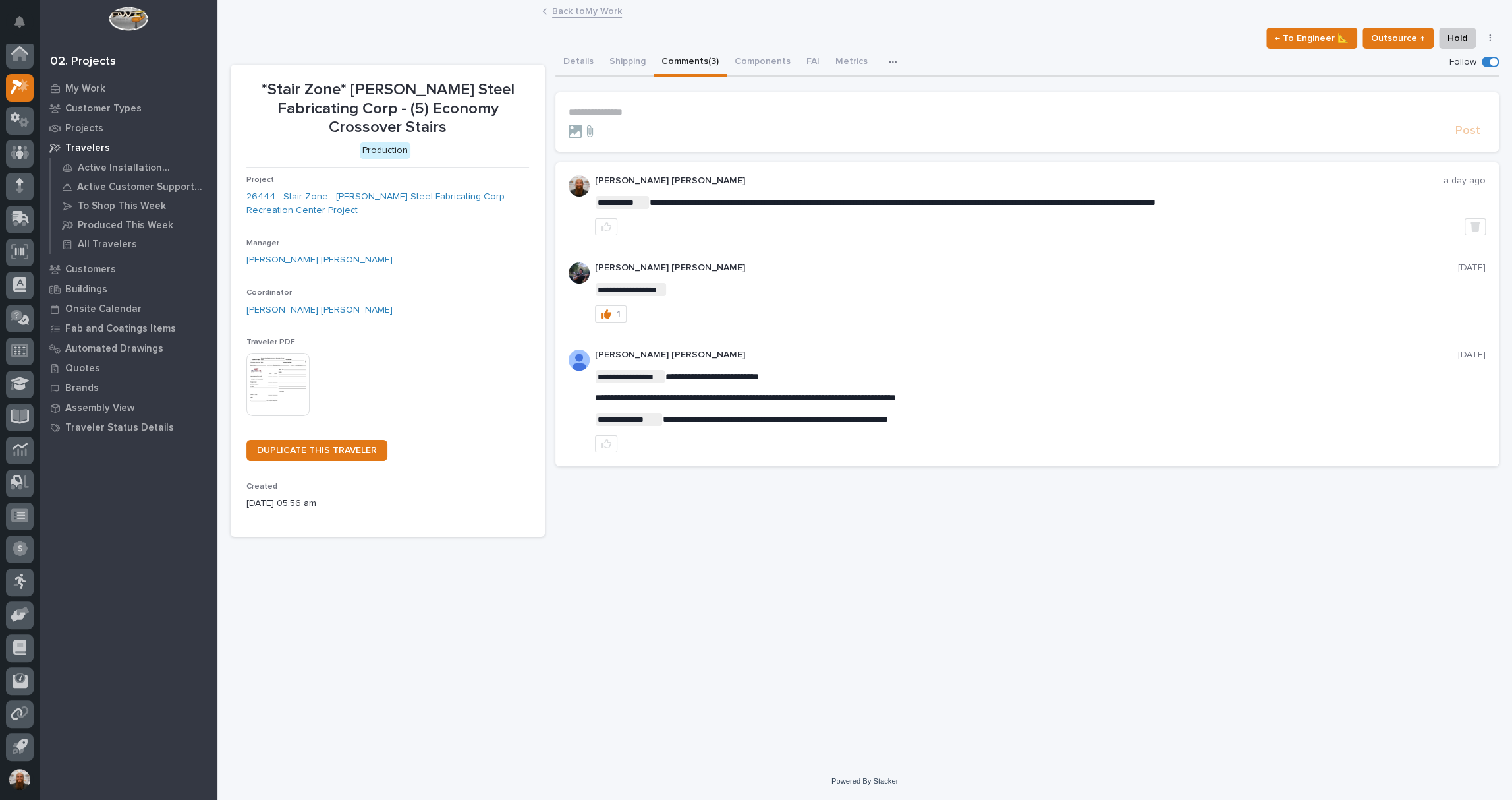
click at [648, 111] on p "**********" at bounding box center [1027, 112] width 917 height 11
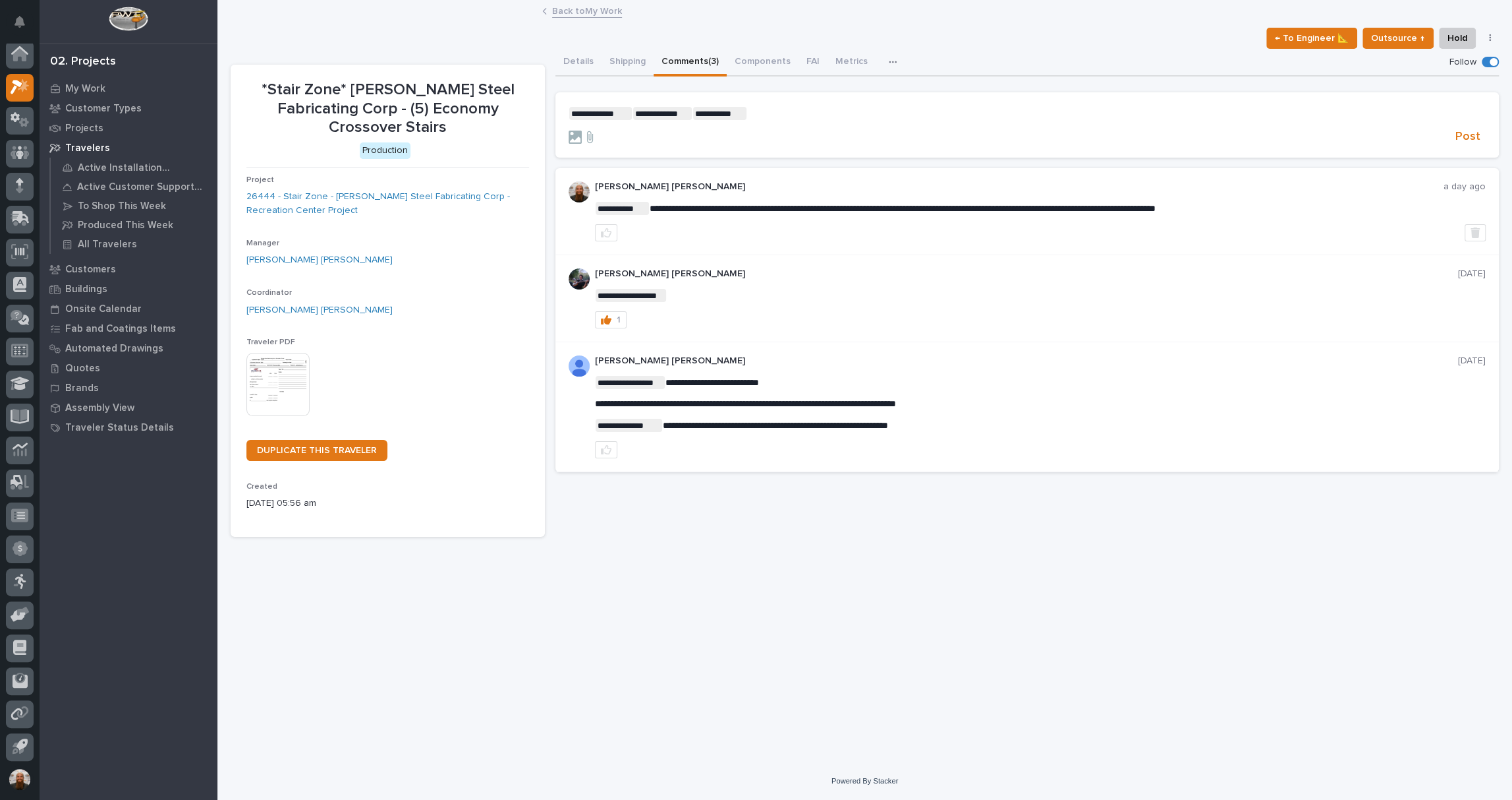
click at [782, 112] on p "**********" at bounding box center [1027, 113] width 917 height 13
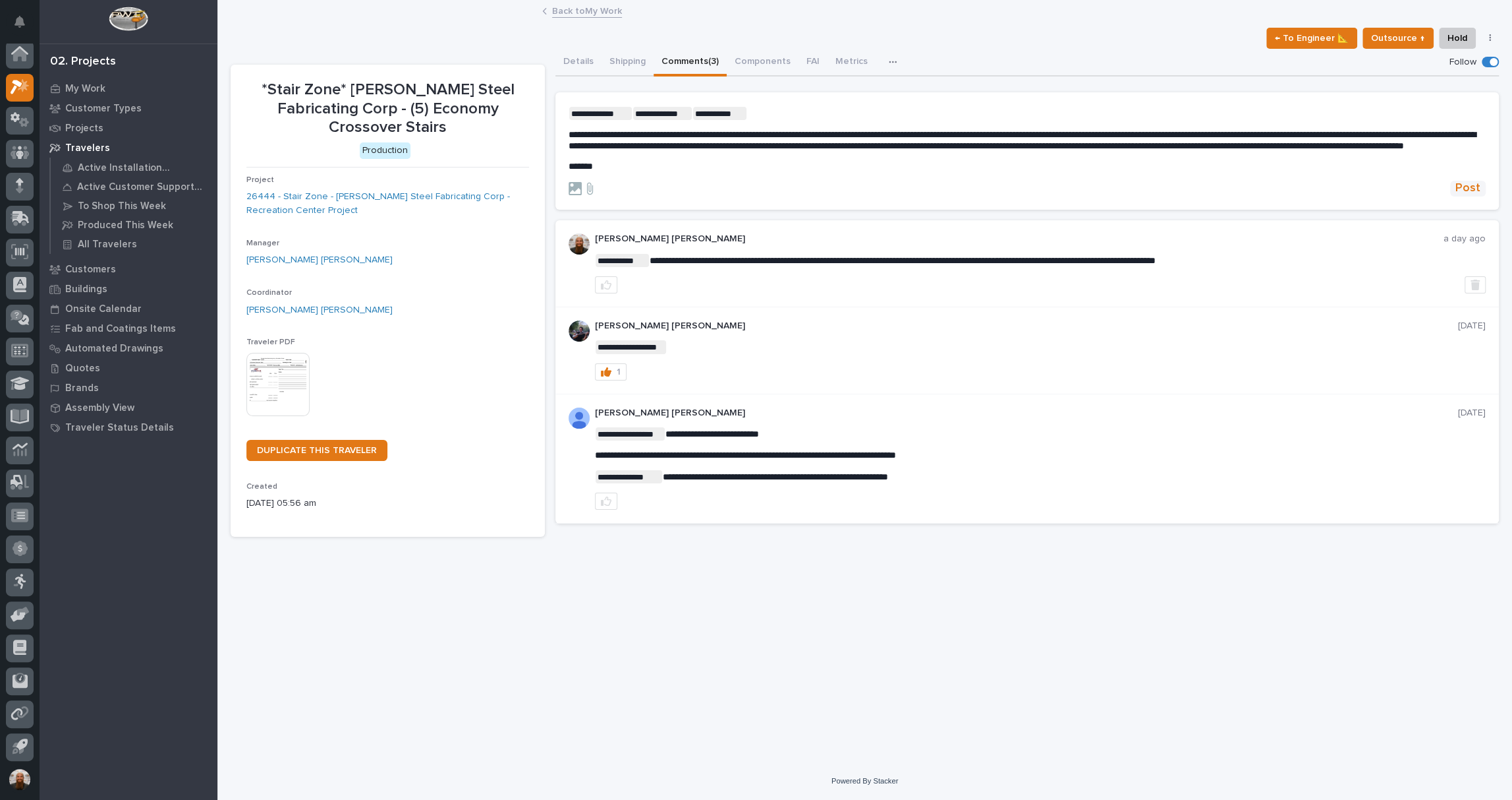
click at [1460, 196] on span "Post" at bounding box center [1468, 188] width 25 height 15
